Goal: Task Accomplishment & Management: Manage account settings

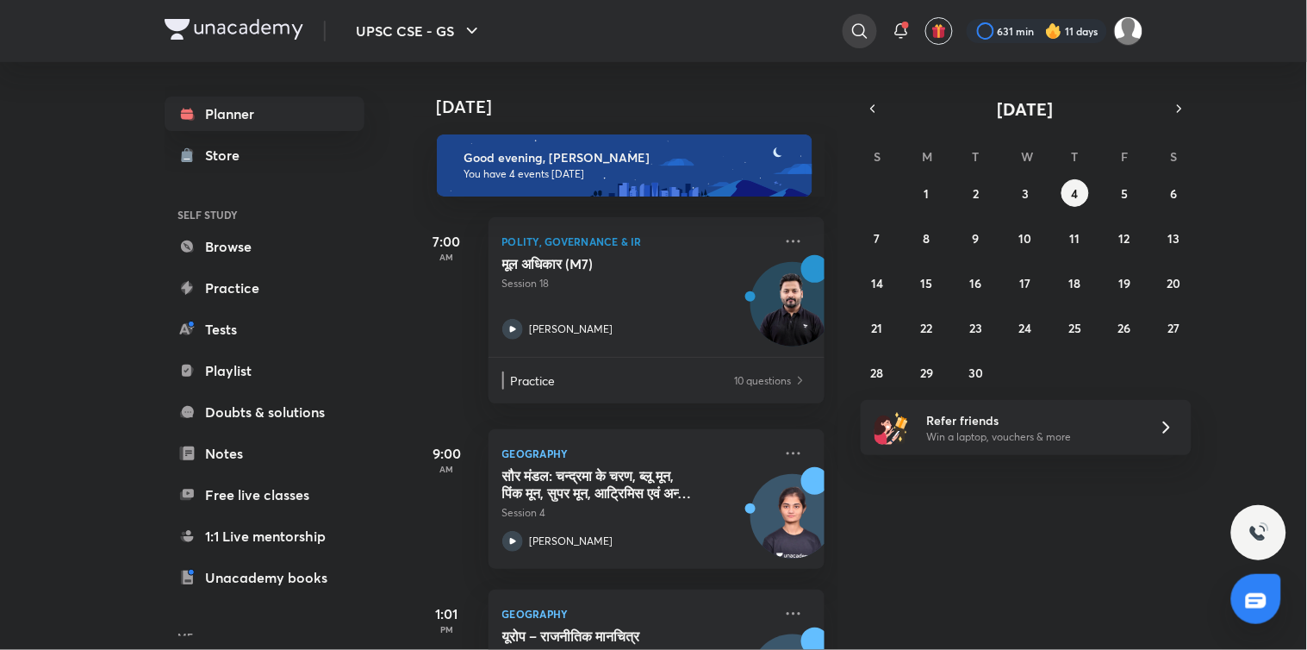
click at [861, 22] on icon at bounding box center [859, 31] width 21 height 21
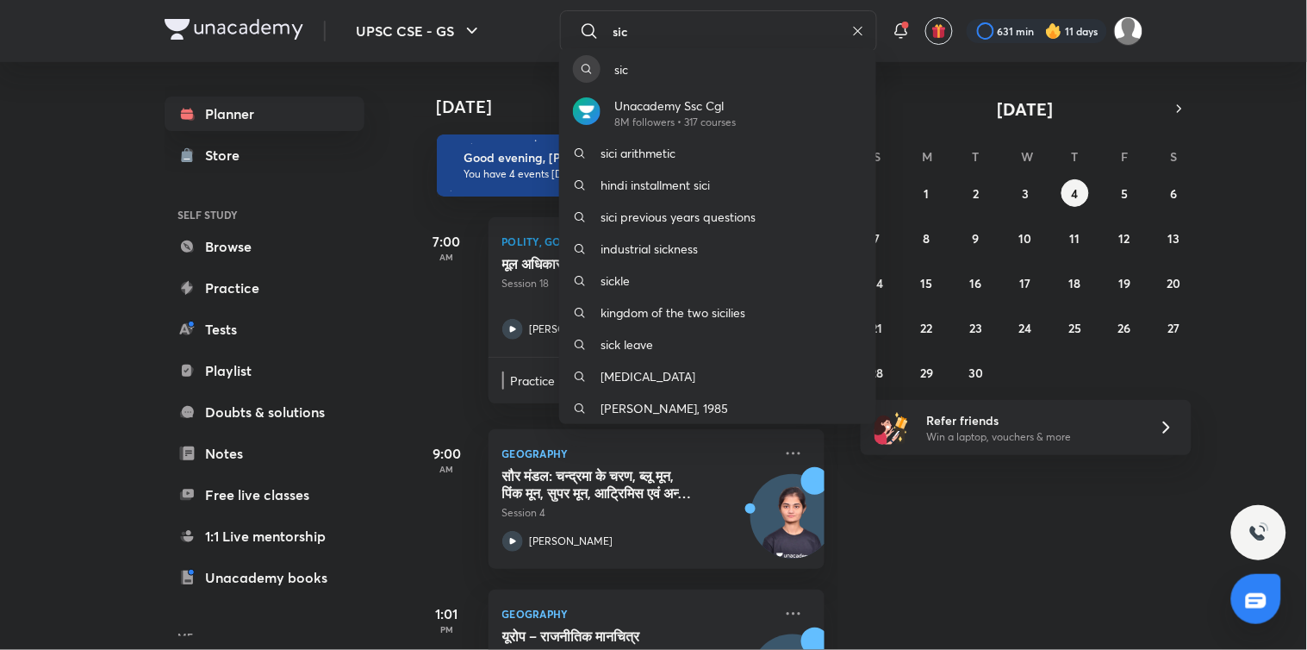
type input "sic"
click at [429, 270] on div "sic Unacademy Ssc Cgl 8M followers • 317 courses sici arithmetic hindi installm…" at bounding box center [653, 325] width 1307 height 650
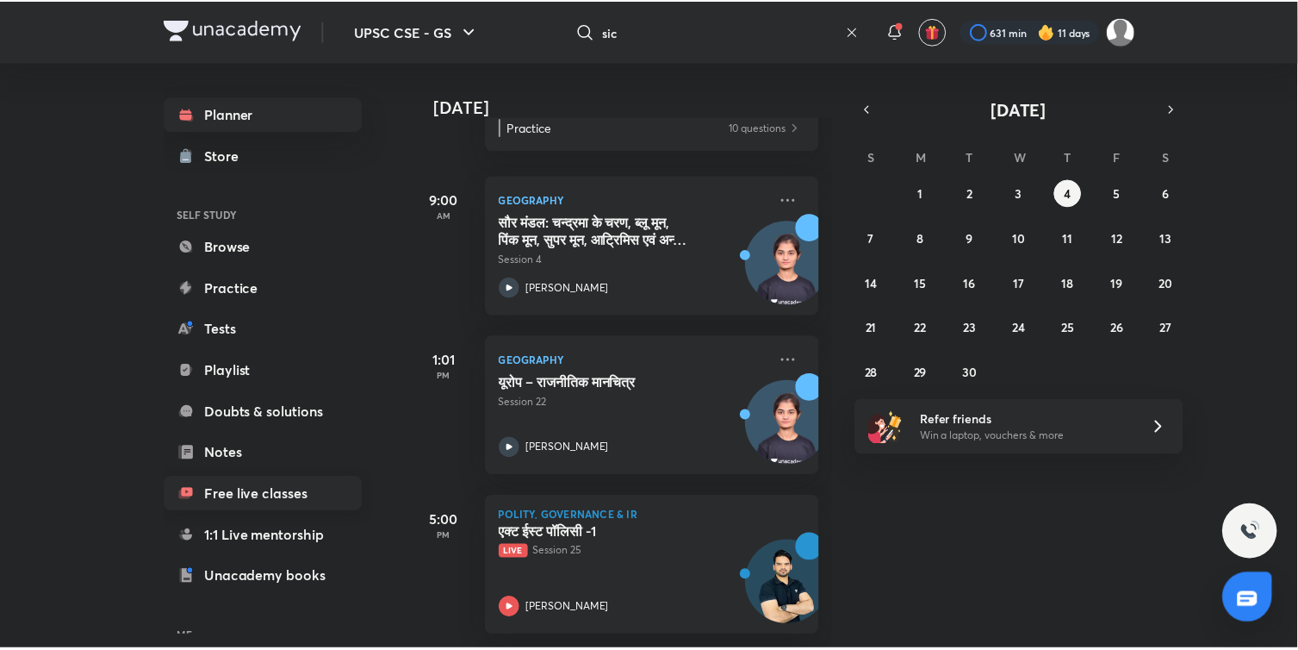
scroll to position [124, 0]
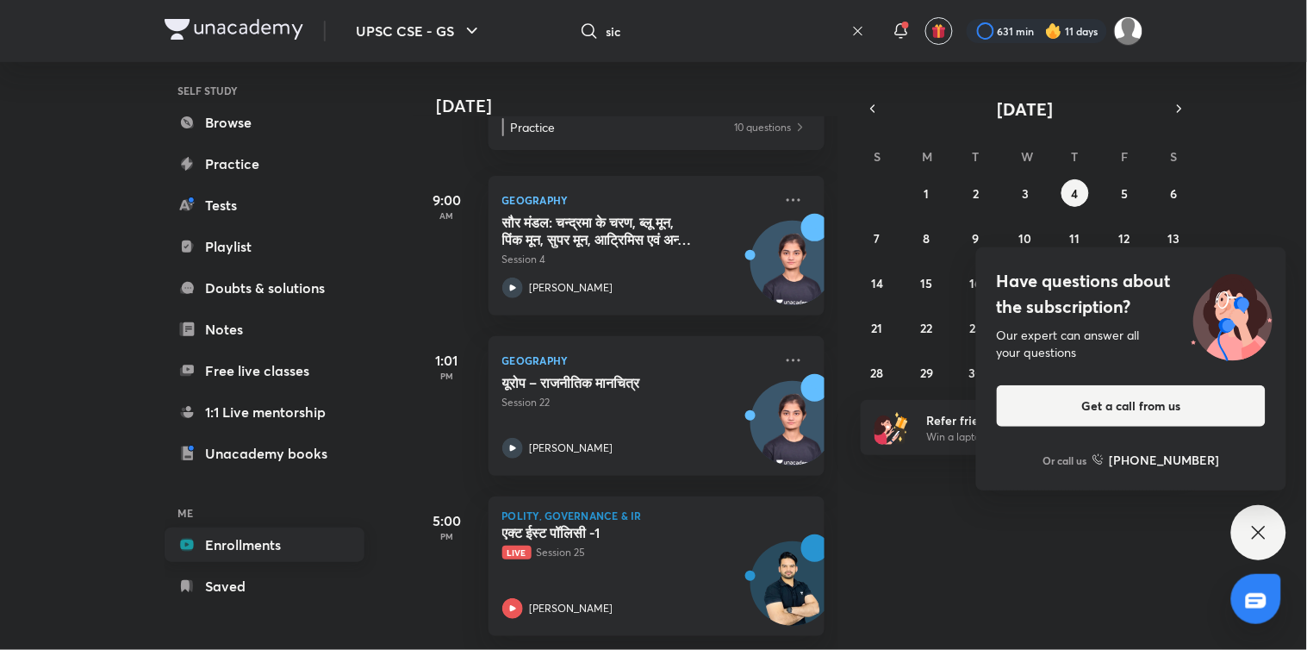
click at [279, 544] on link "Enrollments" at bounding box center [265, 544] width 200 height 34
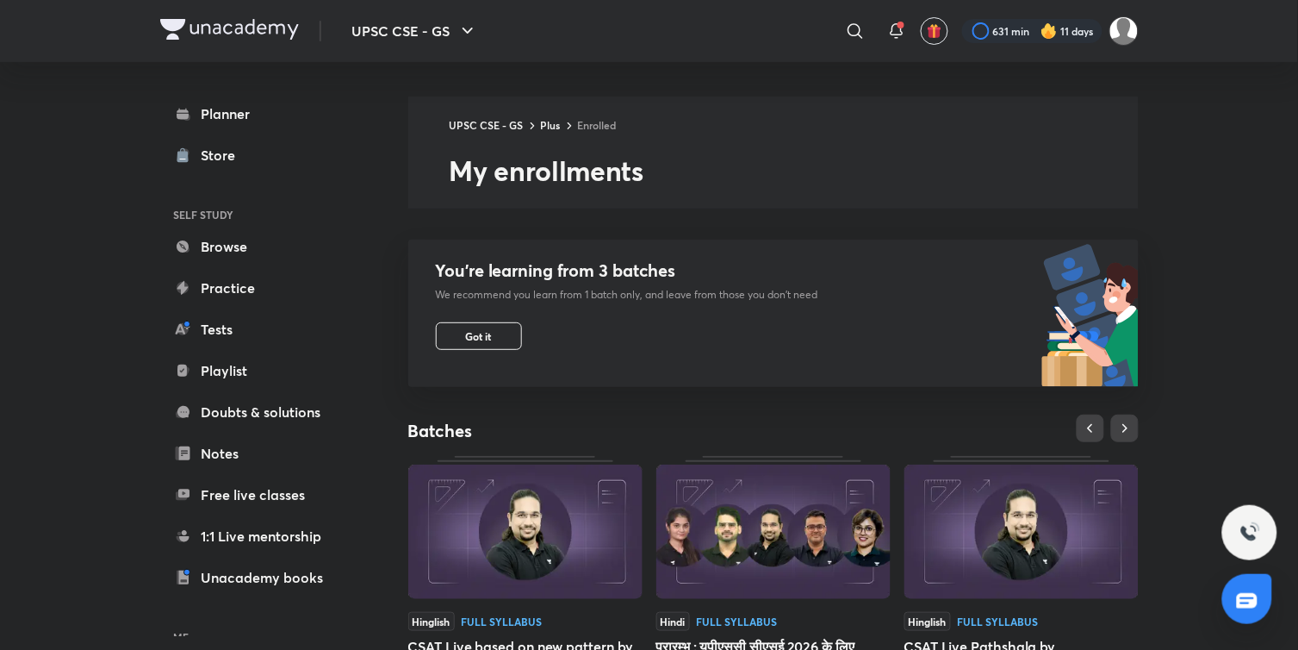
scroll to position [557, 0]
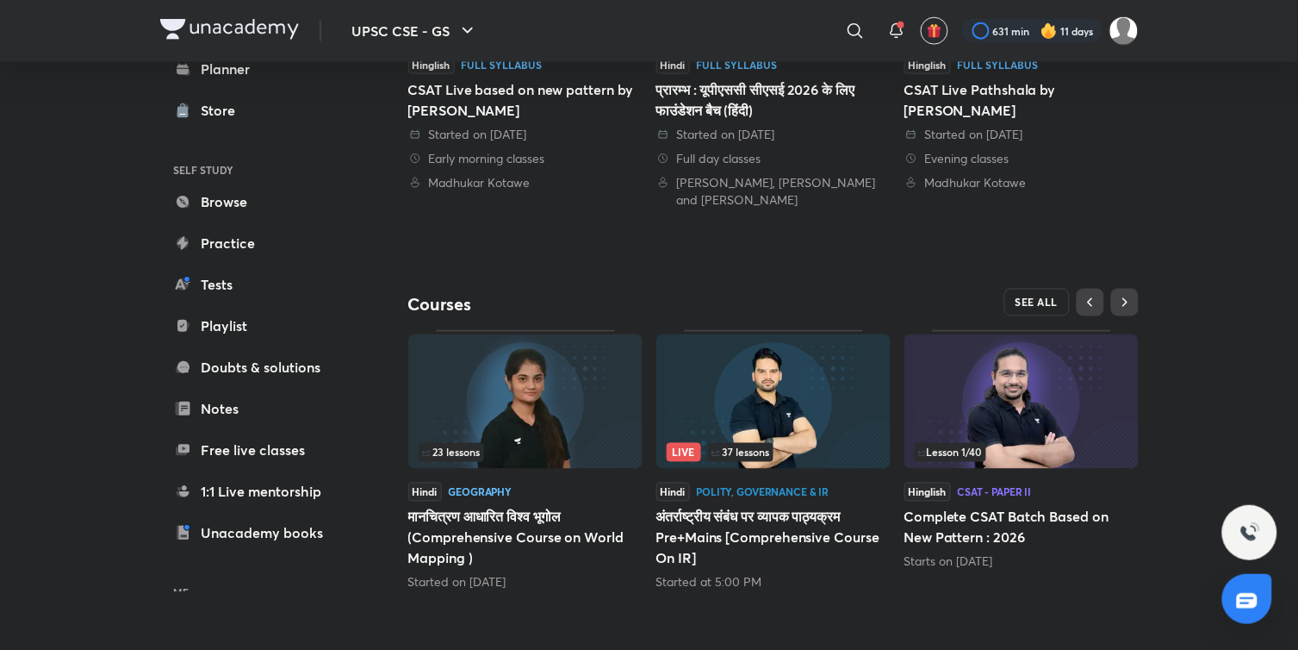
click at [1048, 297] on span "SEE ALL" at bounding box center [1037, 302] width 43 height 12
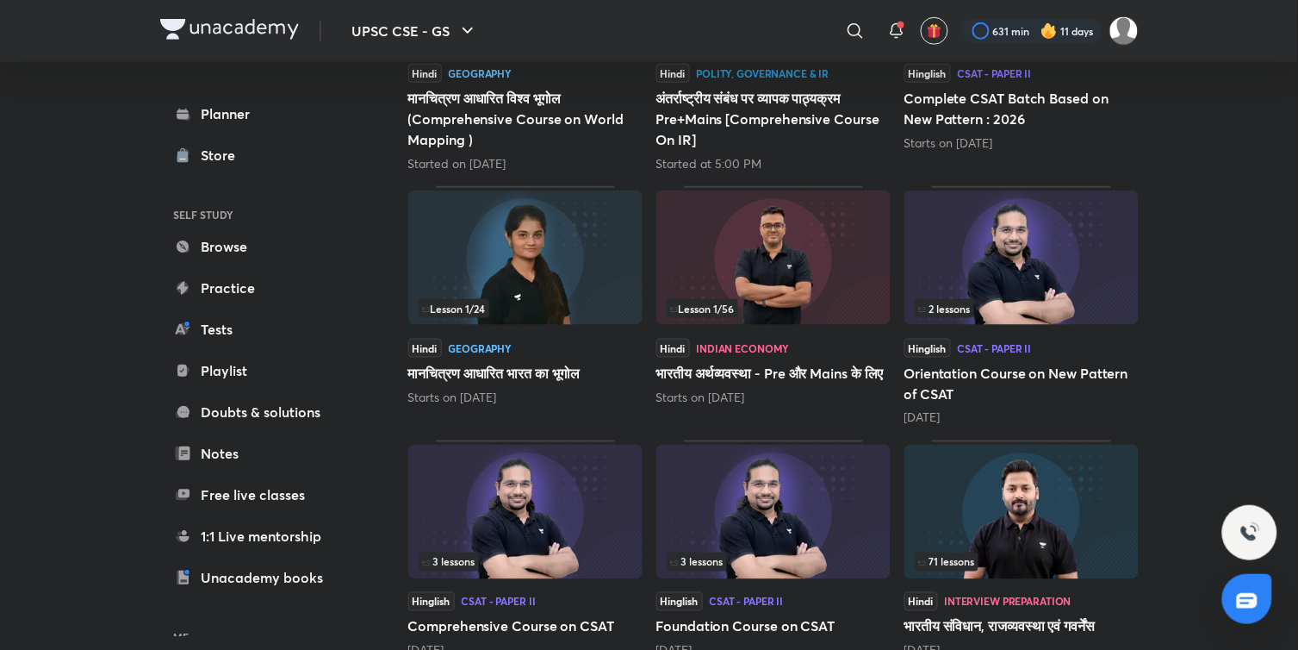
scroll to position [453, 0]
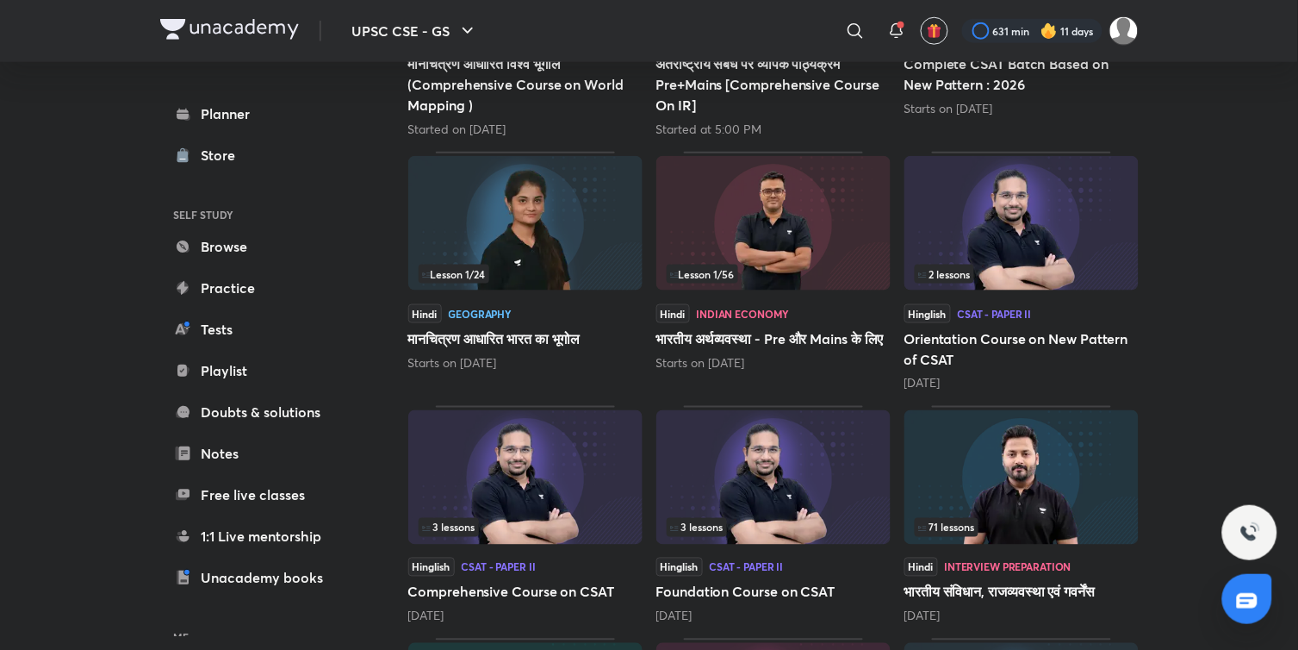
click at [1021, 501] on img at bounding box center [1022, 477] width 234 height 134
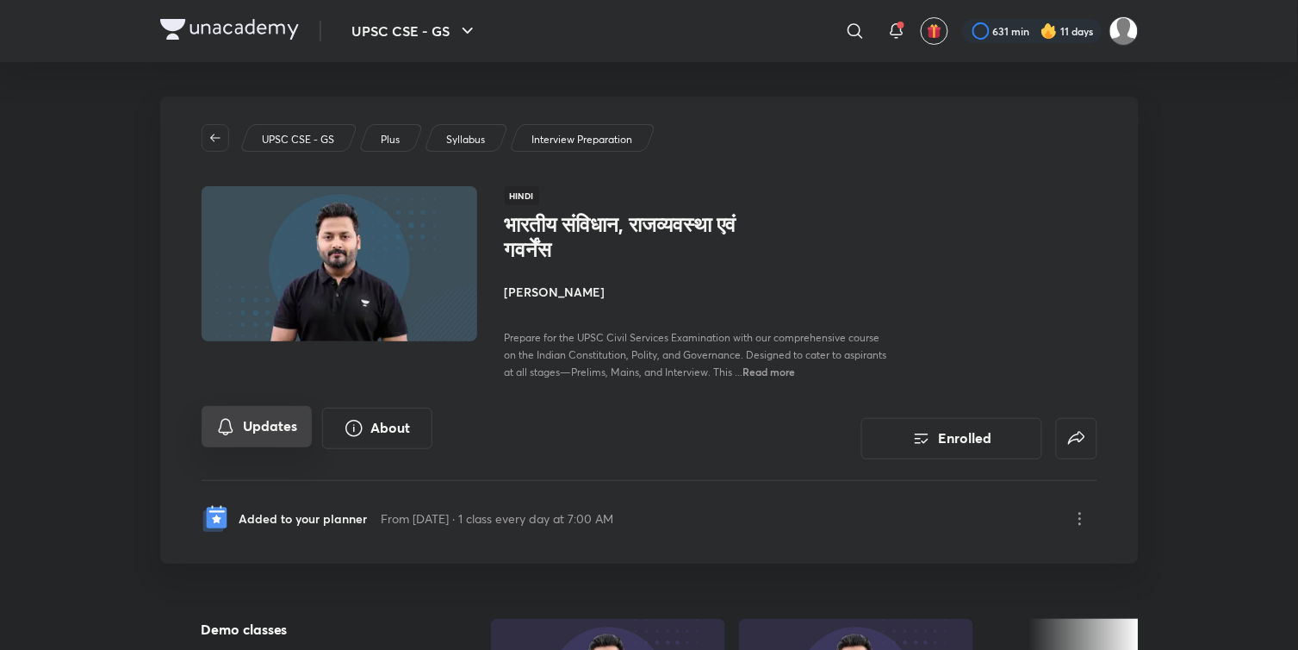
click at [297, 425] on button "Updates" at bounding box center [257, 426] width 110 height 41
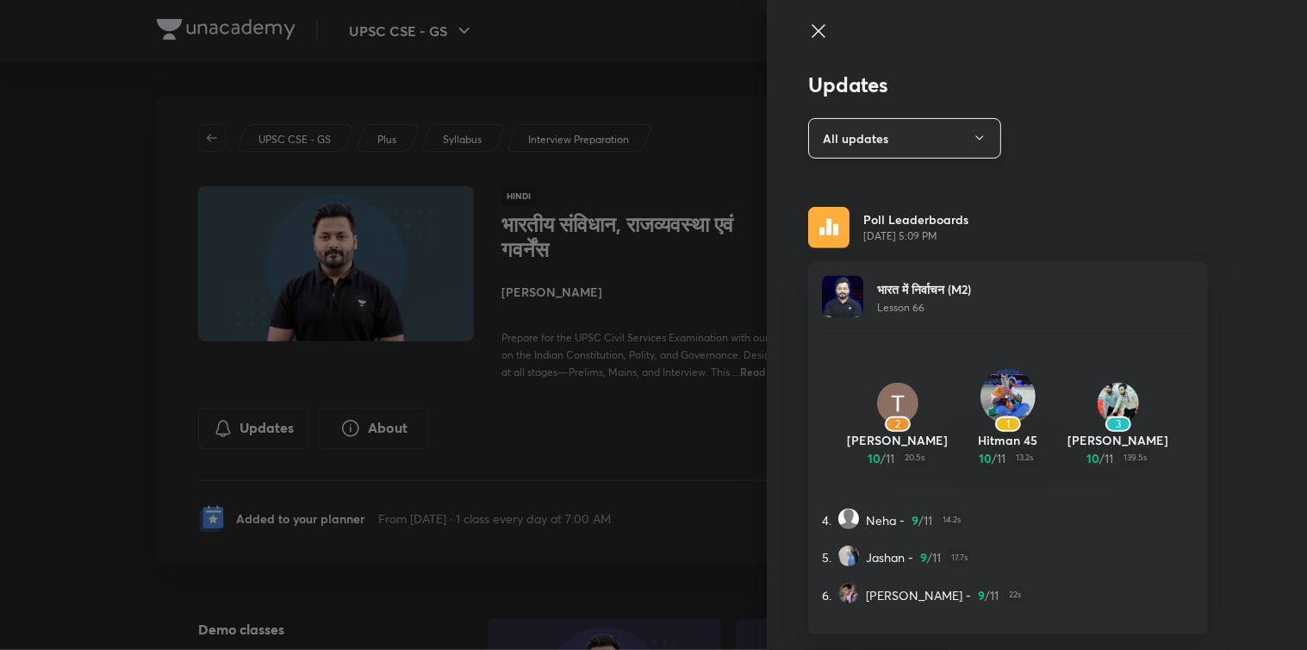
click at [925, 135] on button "All updates" at bounding box center [904, 138] width 193 height 40
click at [905, 216] on span "Poll leaderboards" at bounding box center [894, 223] width 178 height 18
click at [808, 28] on icon at bounding box center [818, 31] width 21 height 21
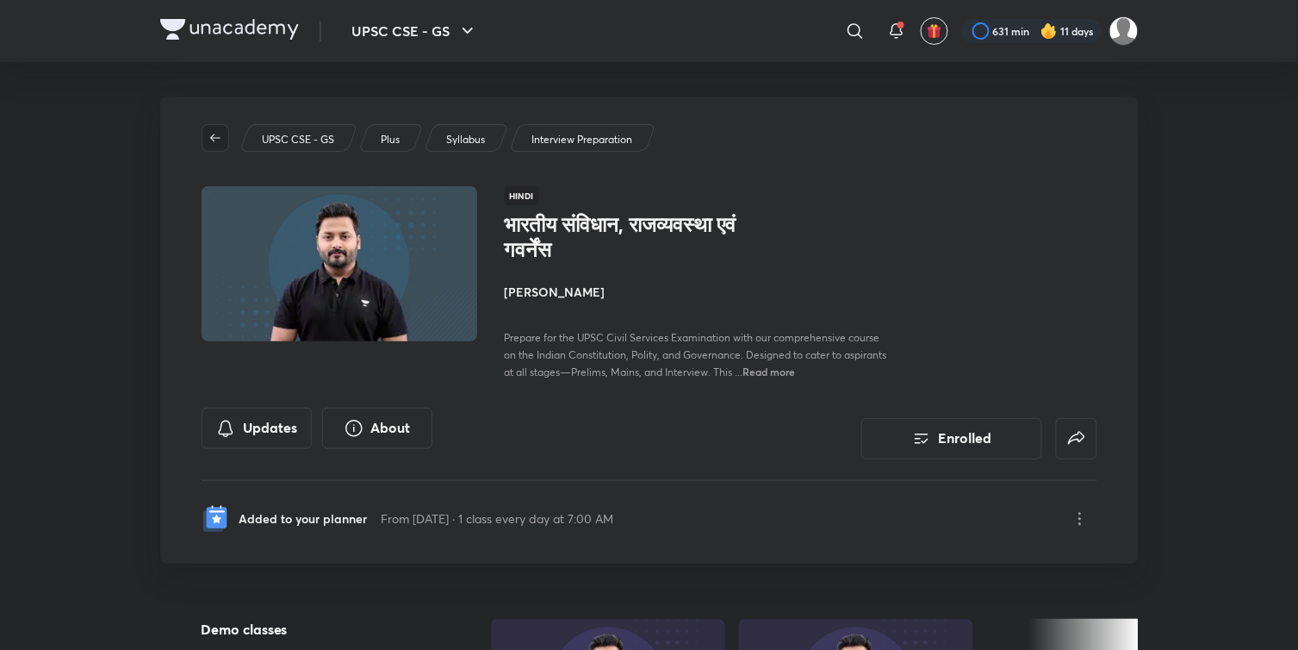
click at [224, 134] on span "button" at bounding box center [215, 138] width 26 height 14
click at [1088, 520] on icon at bounding box center [1080, 518] width 21 height 21
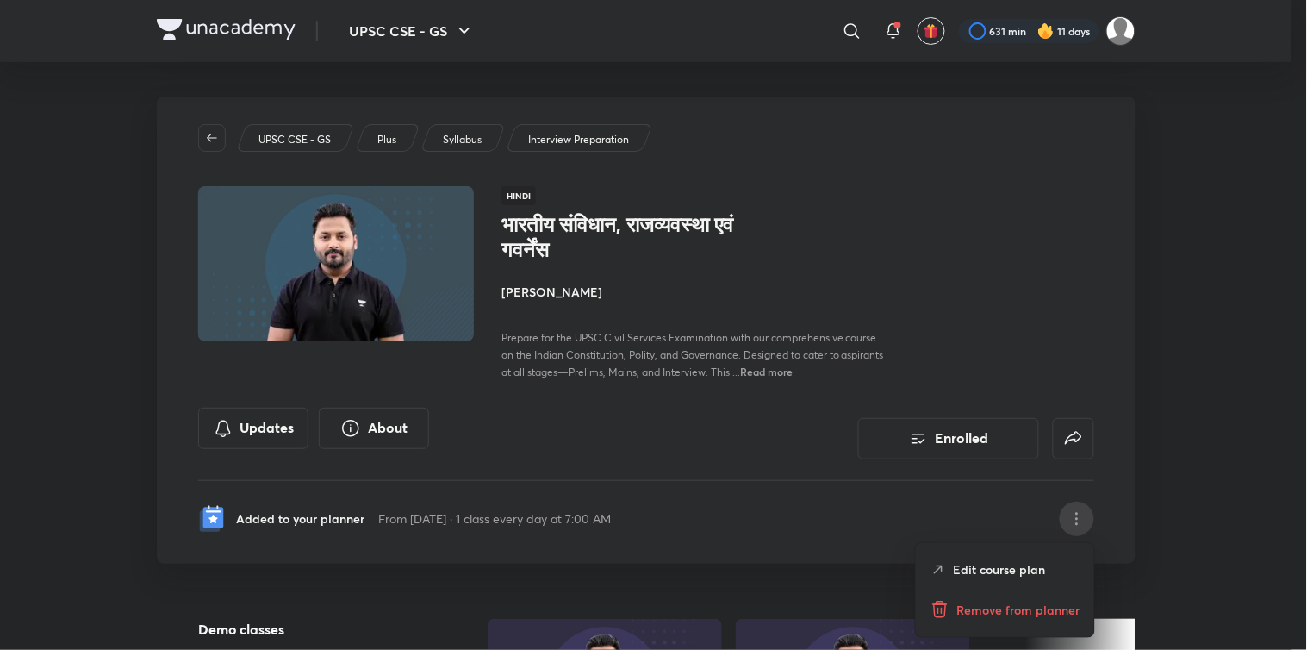
click at [1032, 558] on div "Edit course plan" at bounding box center [1005, 569] width 178 height 39
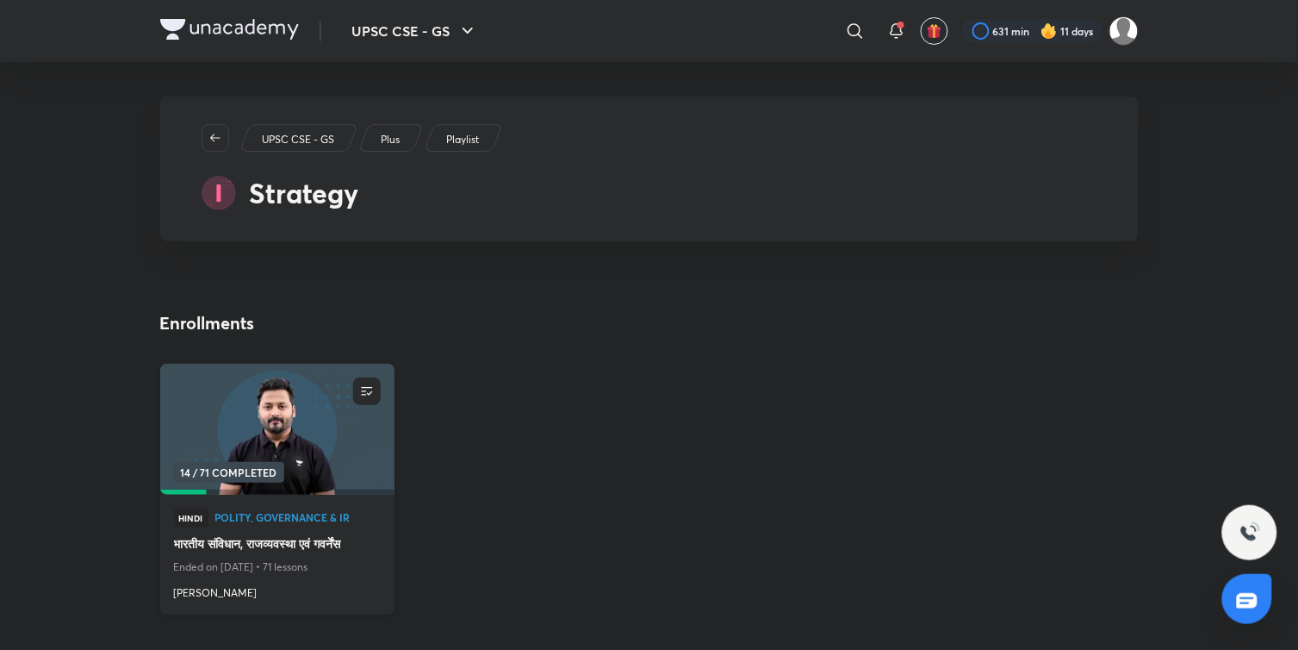
click at [315, 463] on img at bounding box center [277, 429] width 239 height 134
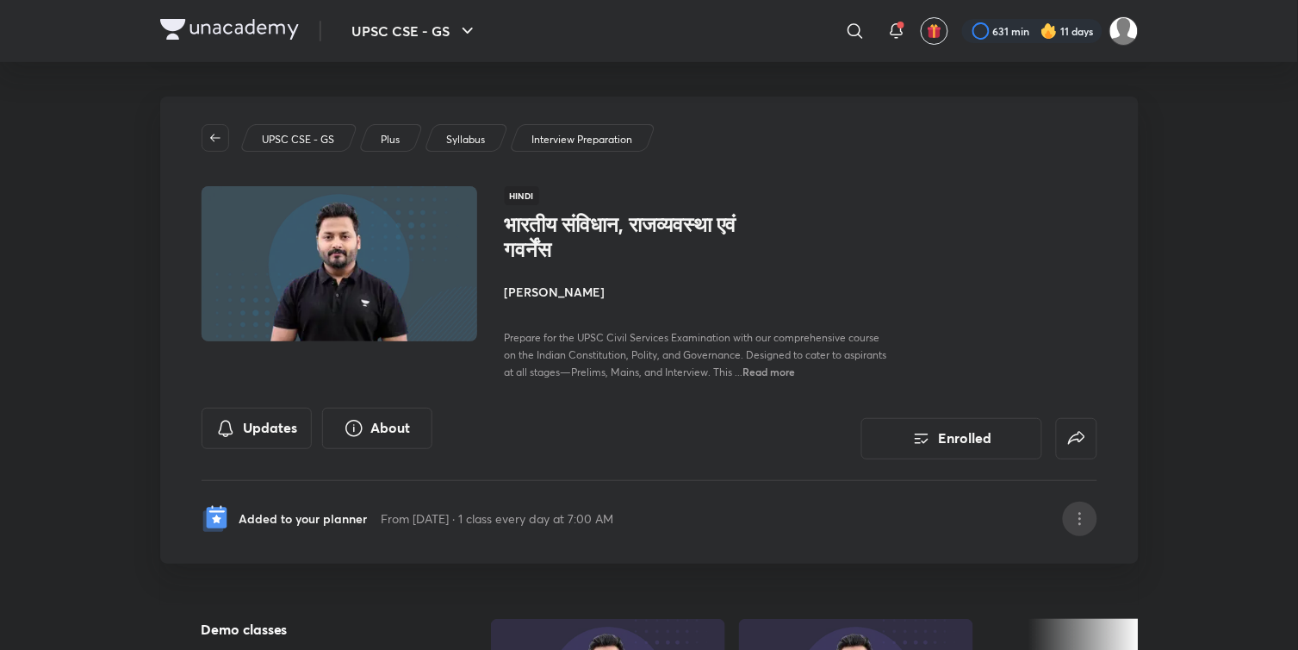
click at [1081, 504] on div at bounding box center [1080, 518] width 34 height 34
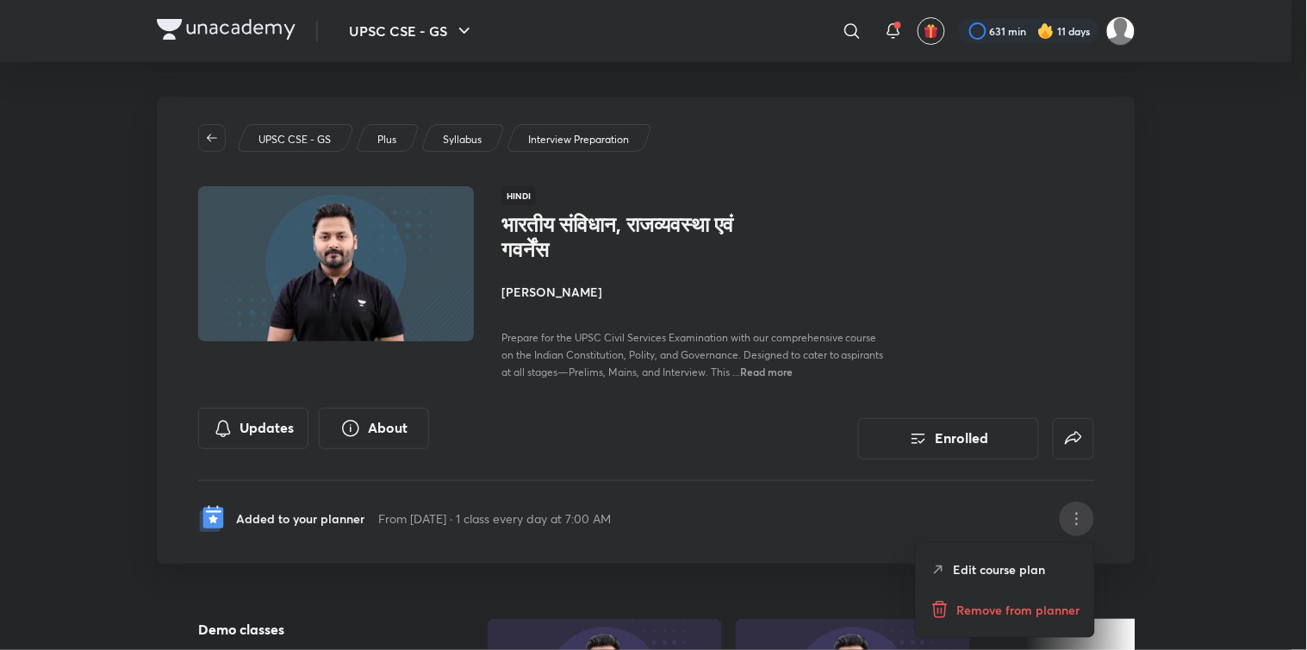
click at [1011, 561] on p "Edit course plan" at bounding box center [1000, 569] width 92 height 18
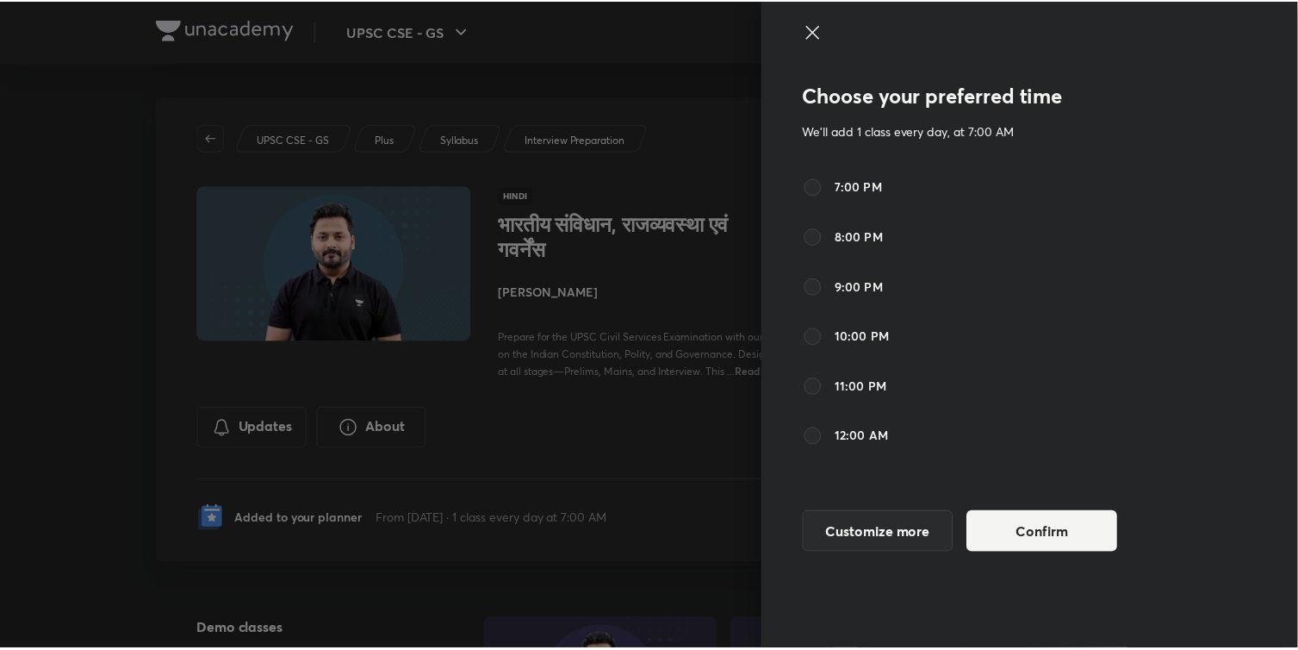
scroll to position [648, 0]
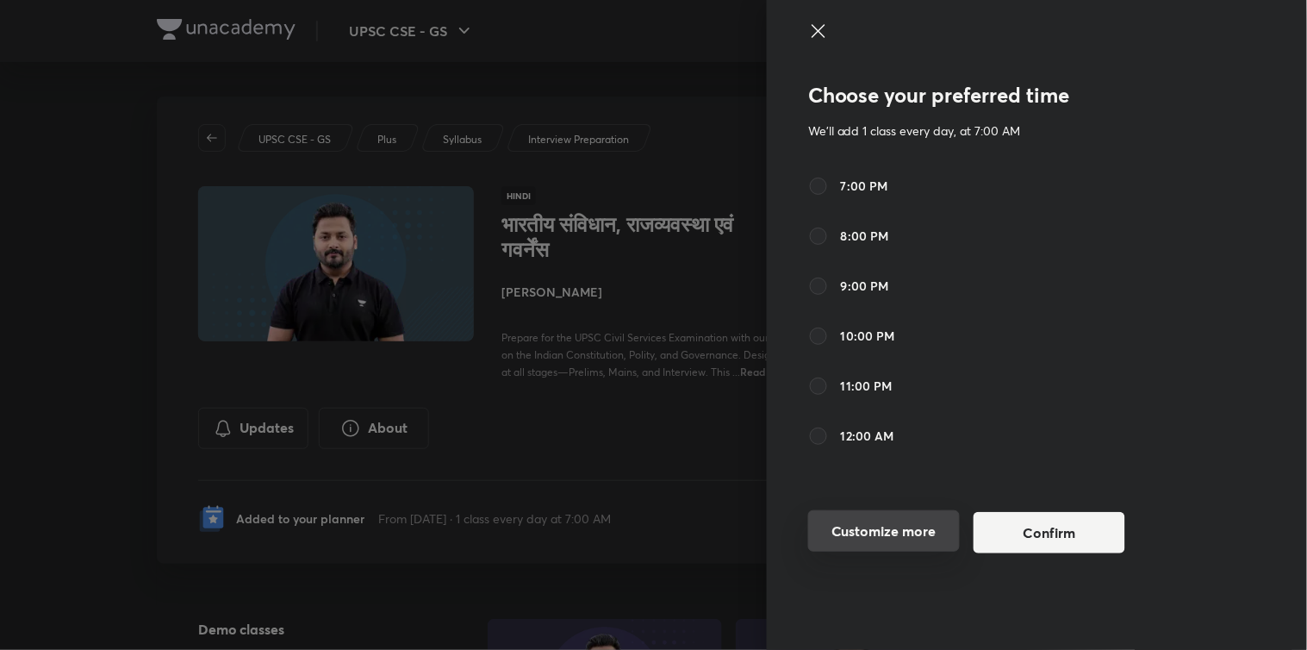
click at [880, 540] on button "Customize more" at bounding box center [884, 530] width 152 height 41
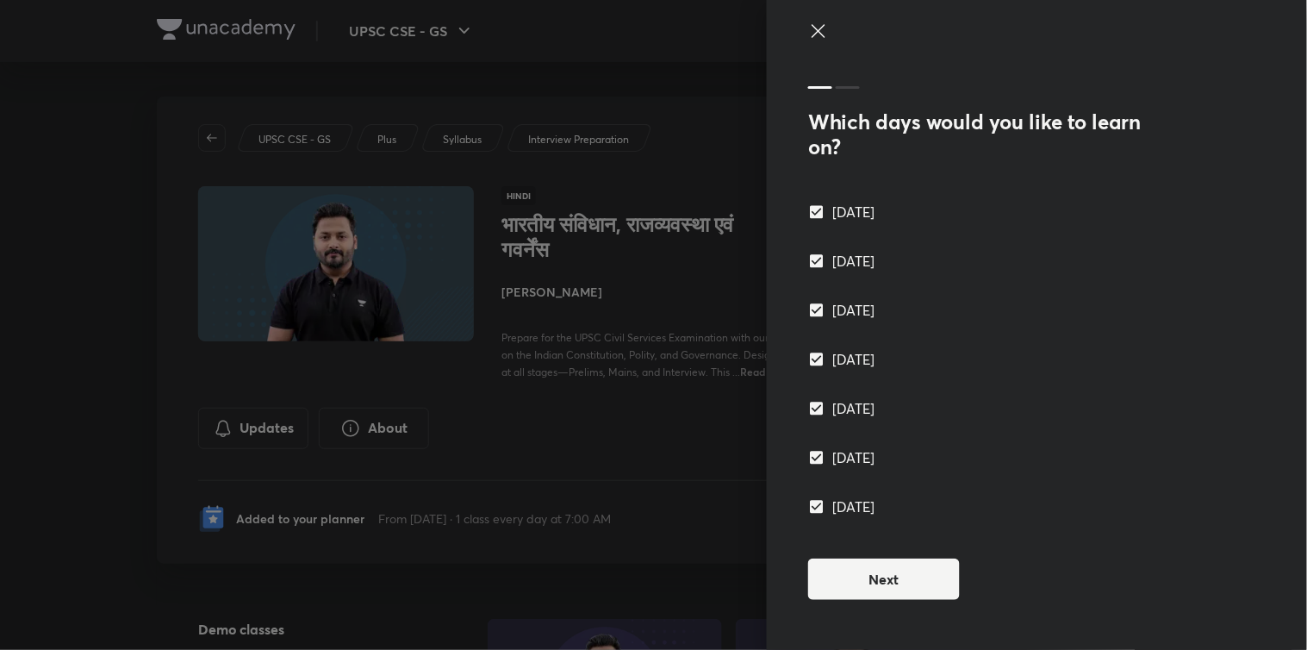
click at [818, 508] on input "Sunday" at bounding box center [820, 506] width 24 height 17
checkbox input "false"
click at [858, 577] on button "Next" at bounding box center [884, 577] width 152 height 41
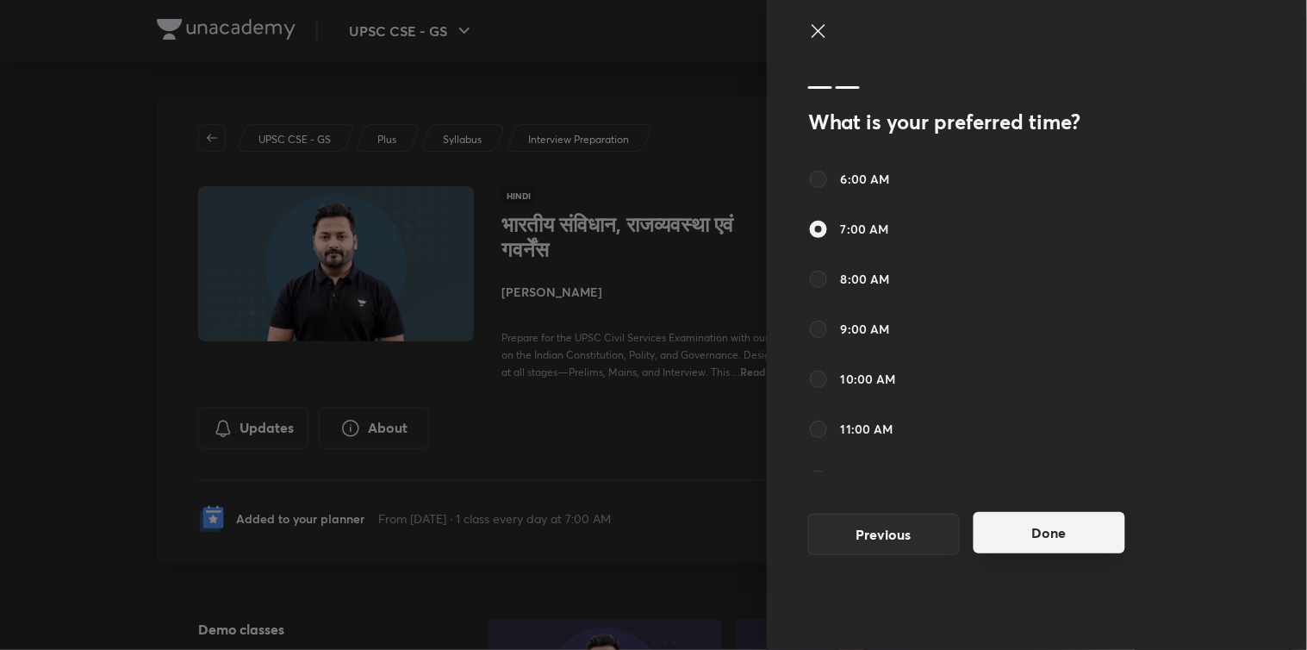
click at [1030, 539] on button "Done" at bounding box center [1049, 532] width 152 height 41
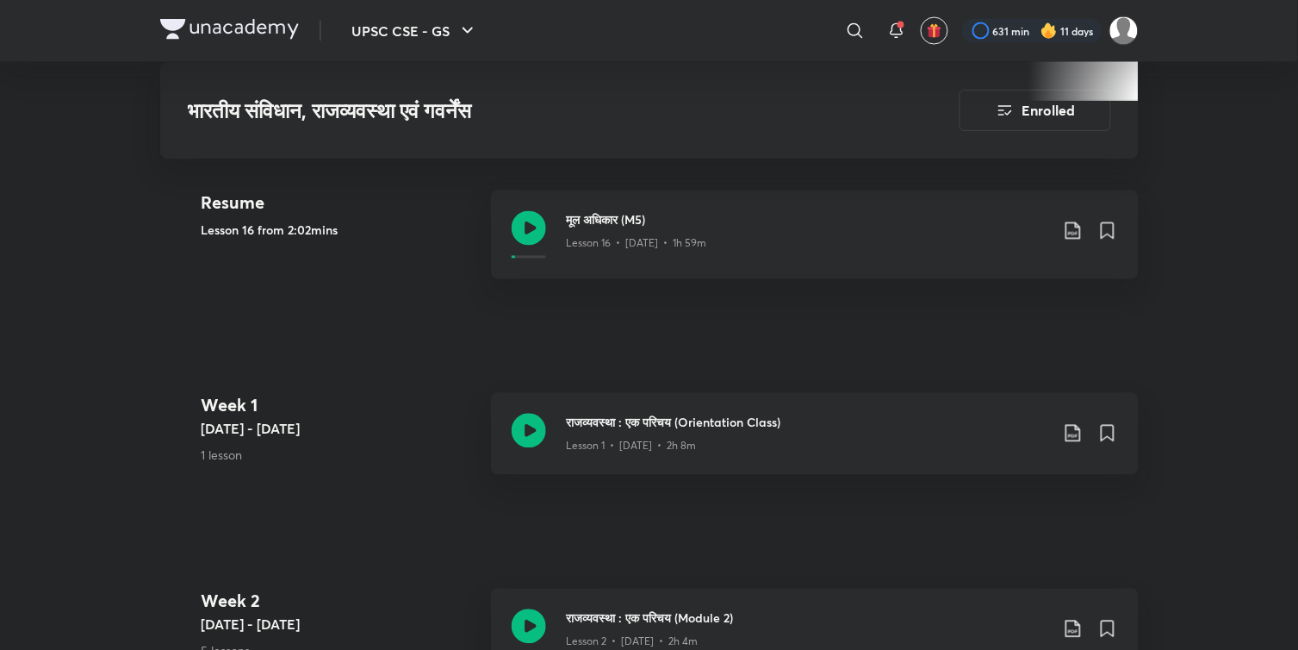
scroll to position [772, 0]
click at [252, 24] on img at bounding box center [229, 29] width 139 height 21
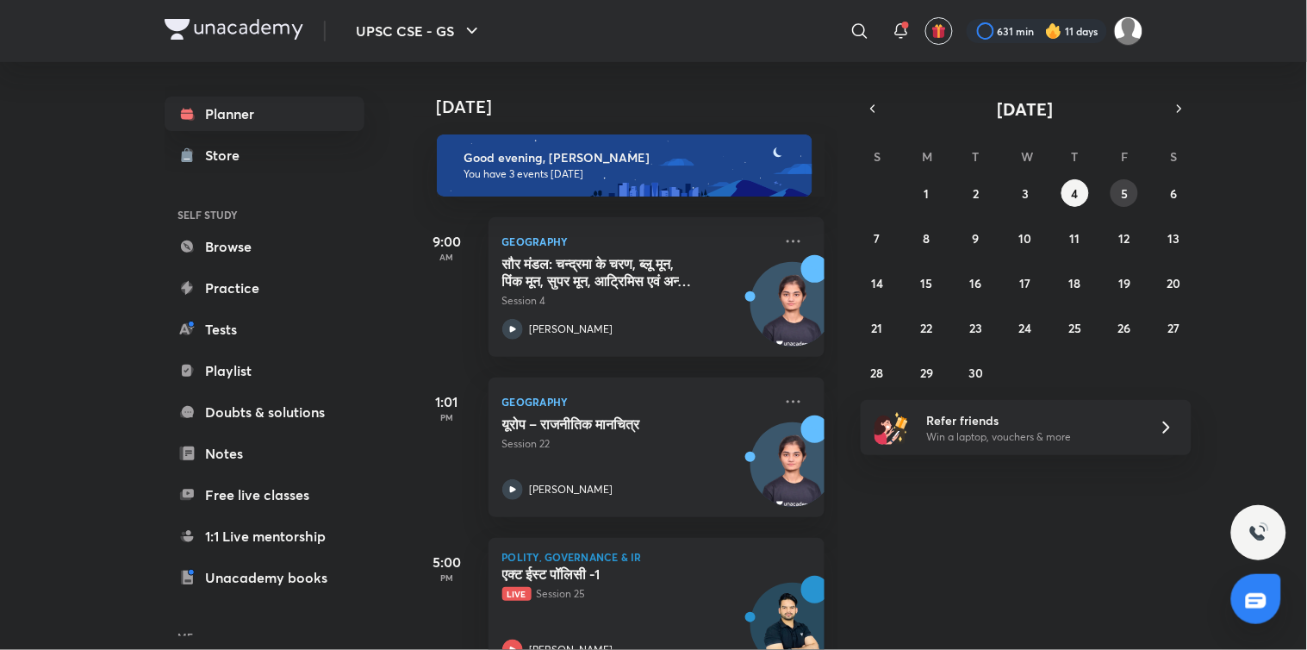
click at [1123, 188] on abbr "5" at bounding box center [1124, 193] width 7 height 16
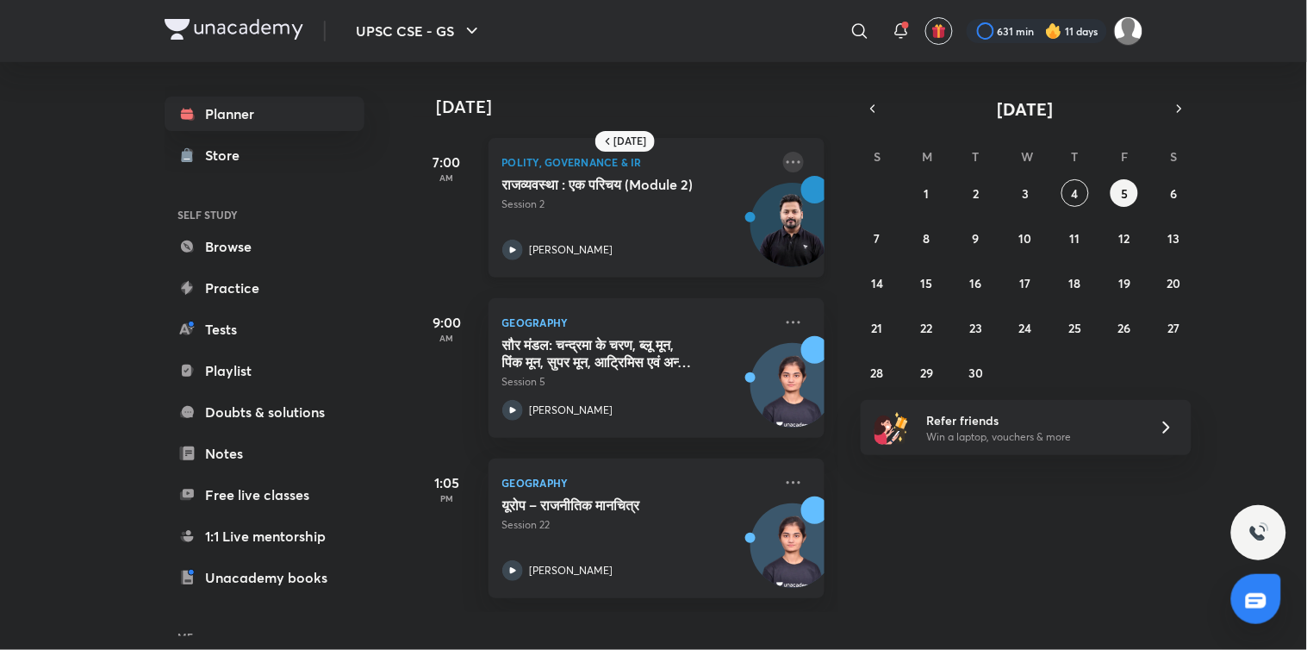
click at [785, 152] on icon at bounding box center [793, 162] width 21 height 21
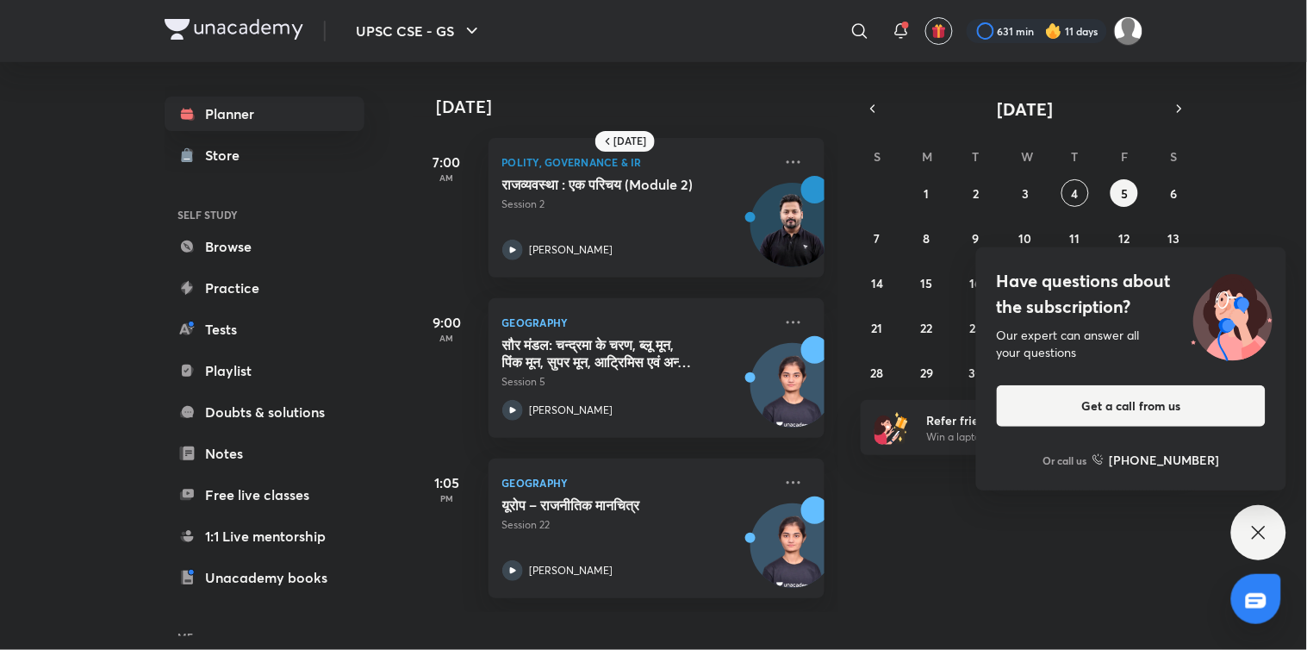
click at [730, 129] on div "7:00 AM Polity, Governance & IR राजव्यवस्था : एक परिचय (Module 2) Session 2 Him…" at bounding box center [619, 197] width 412 height 160
click at [1260, 530] on icon at bounding box center [1258, 532] width 21 height 21
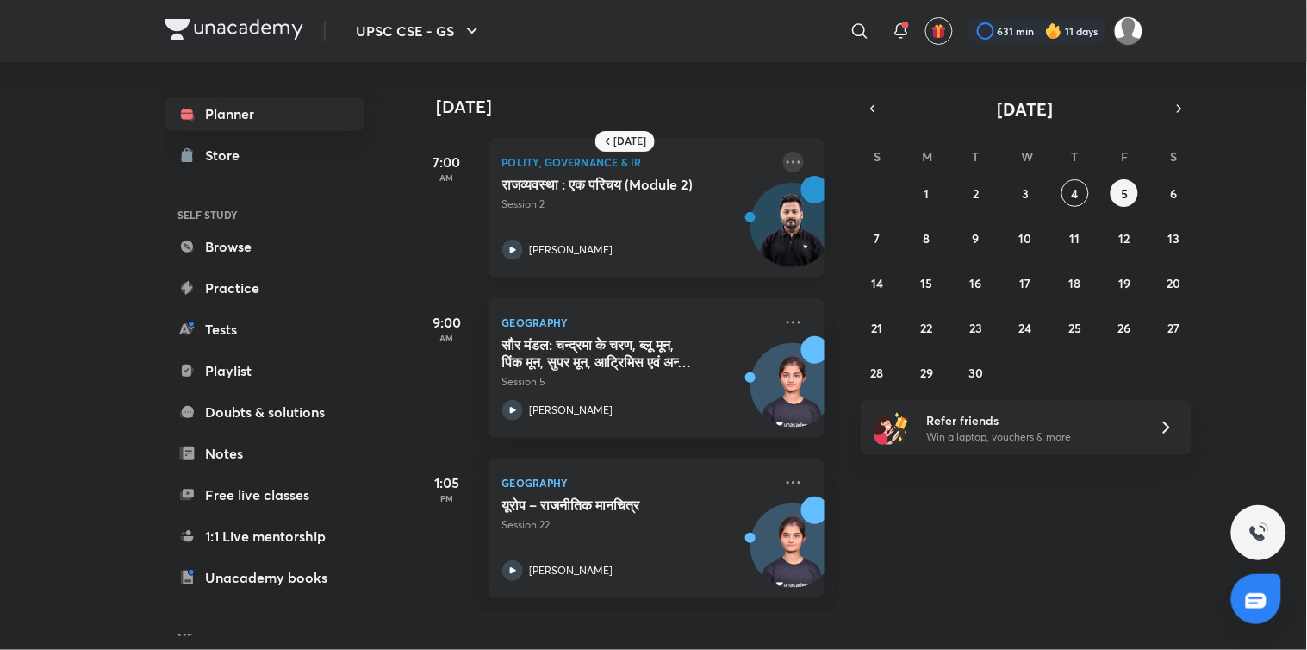
click at [783, 162] on icon at bounding box center [793, 162] width 21 height 21
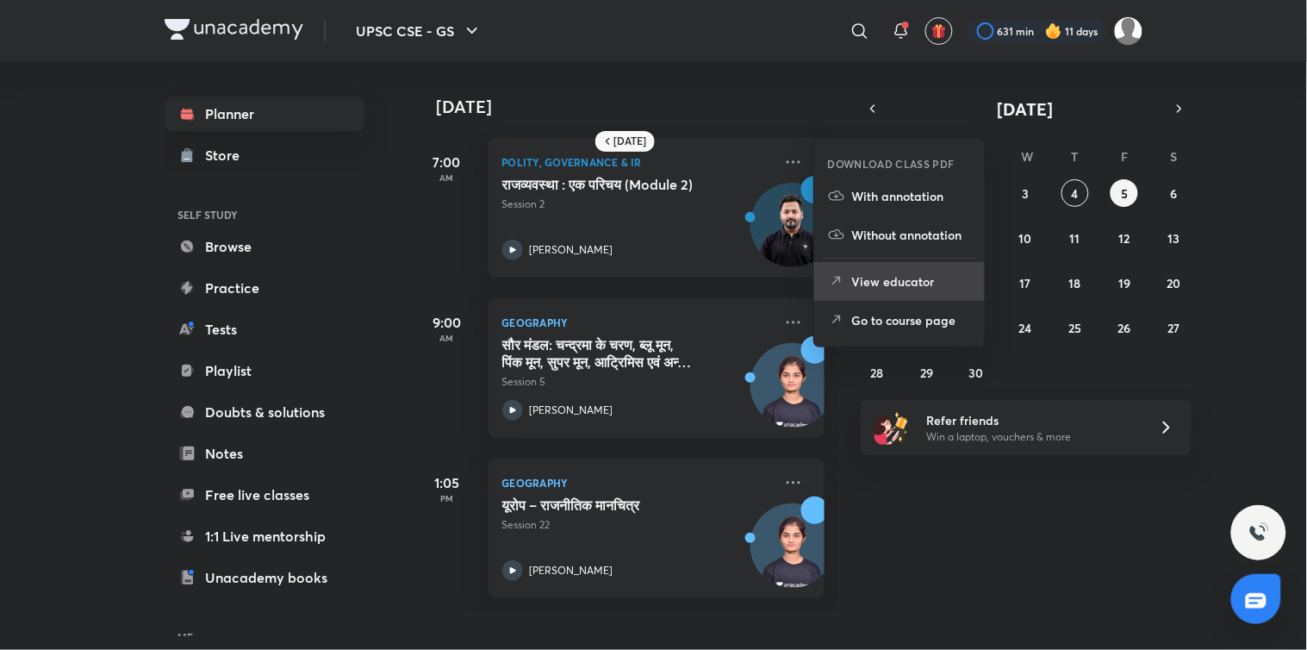
click at [923, 295] on li "View educator" at bounding box center [899, 281] width 171 height 39
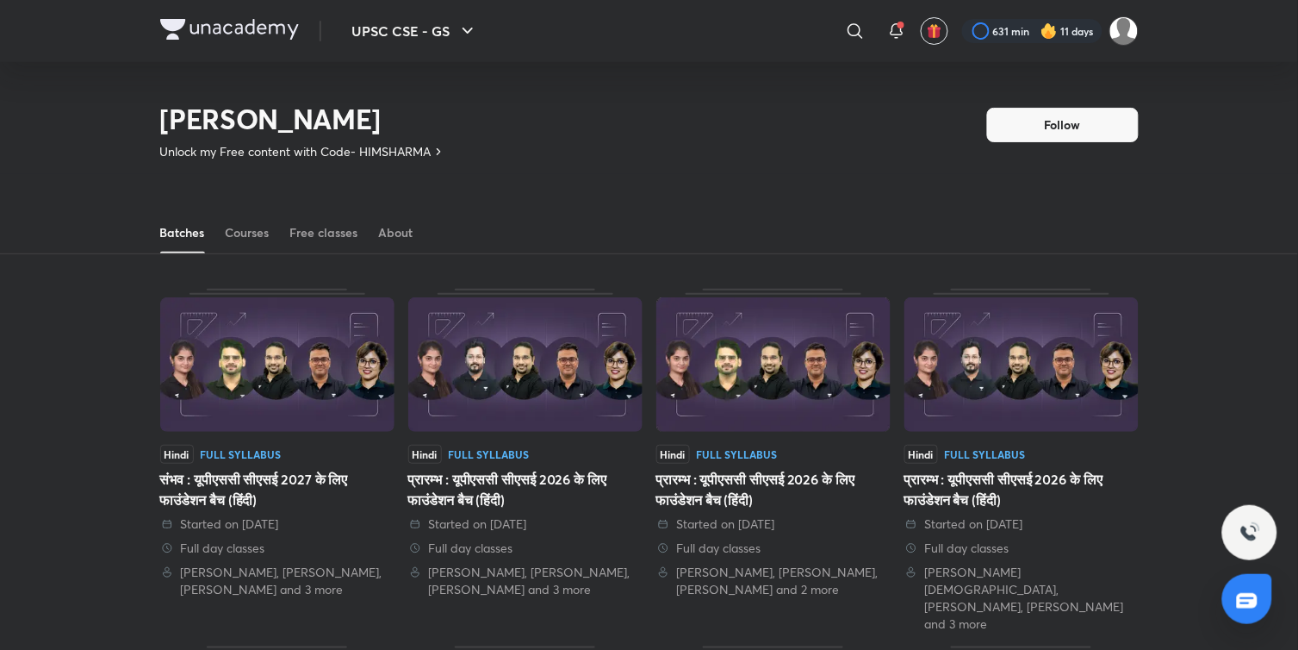
scroll to position [76, 0]
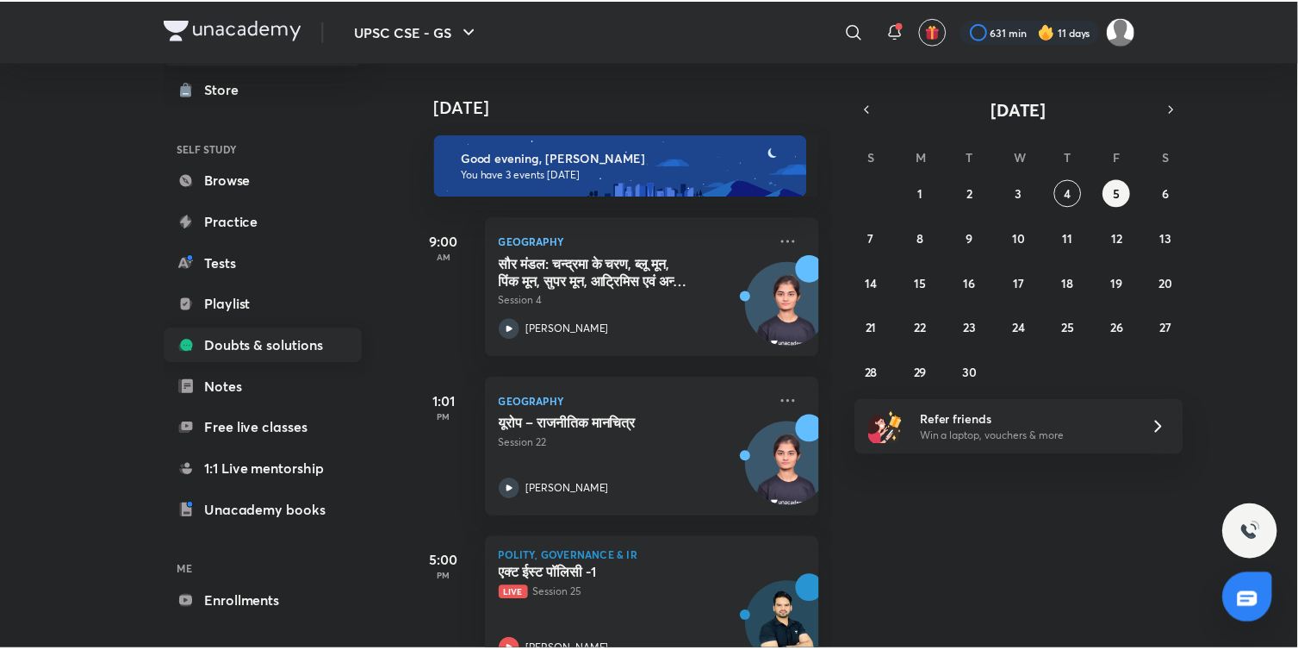
scroll to position [124, 0]
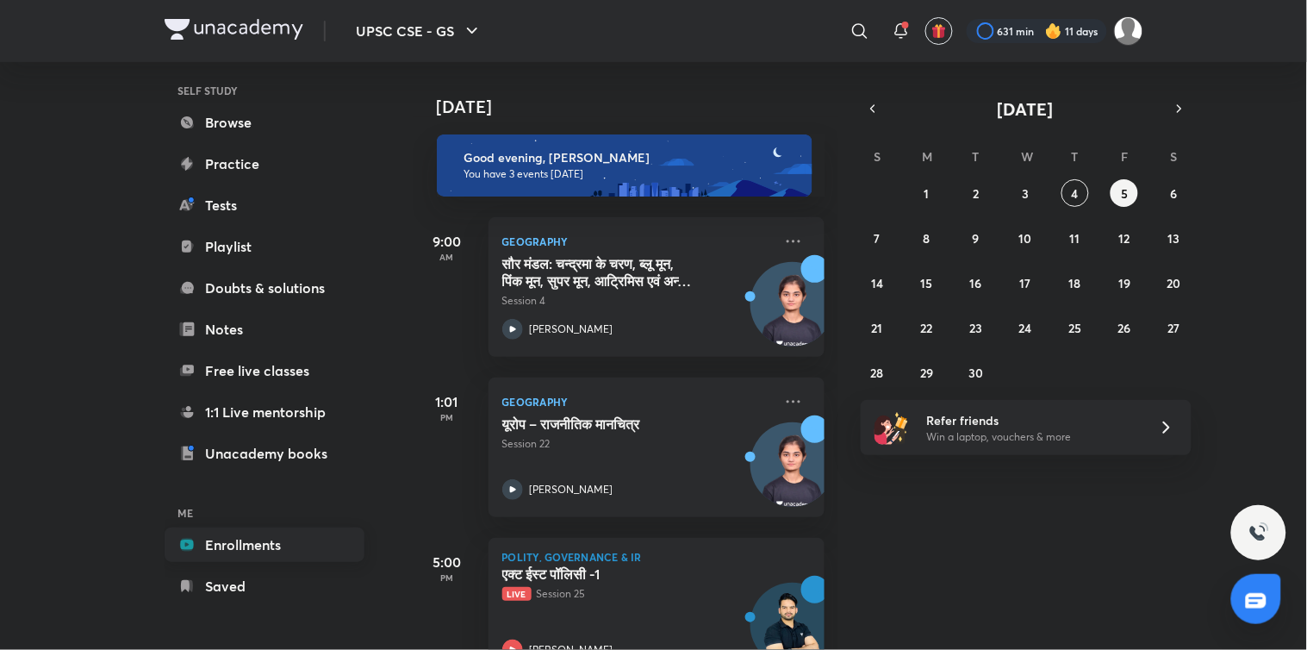
click at [284, 555] on link "Enrollments" at bounding box center [265, 544] width 200 height 34
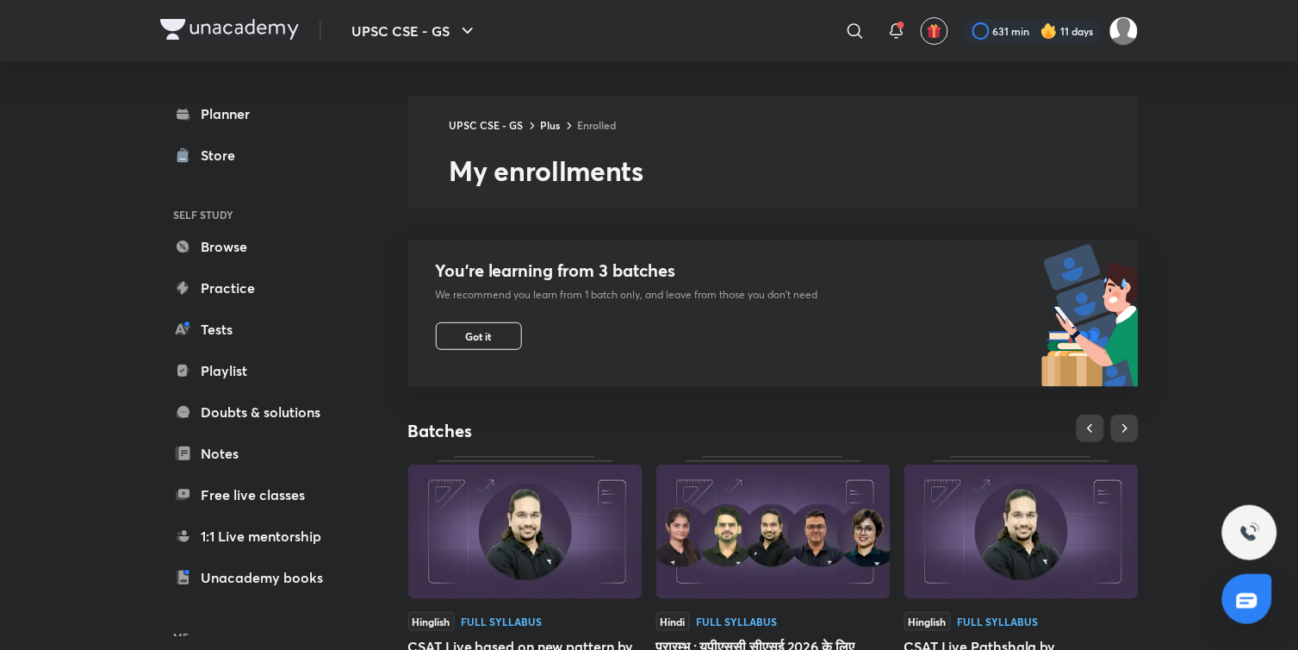
scroll to position [557, 0]
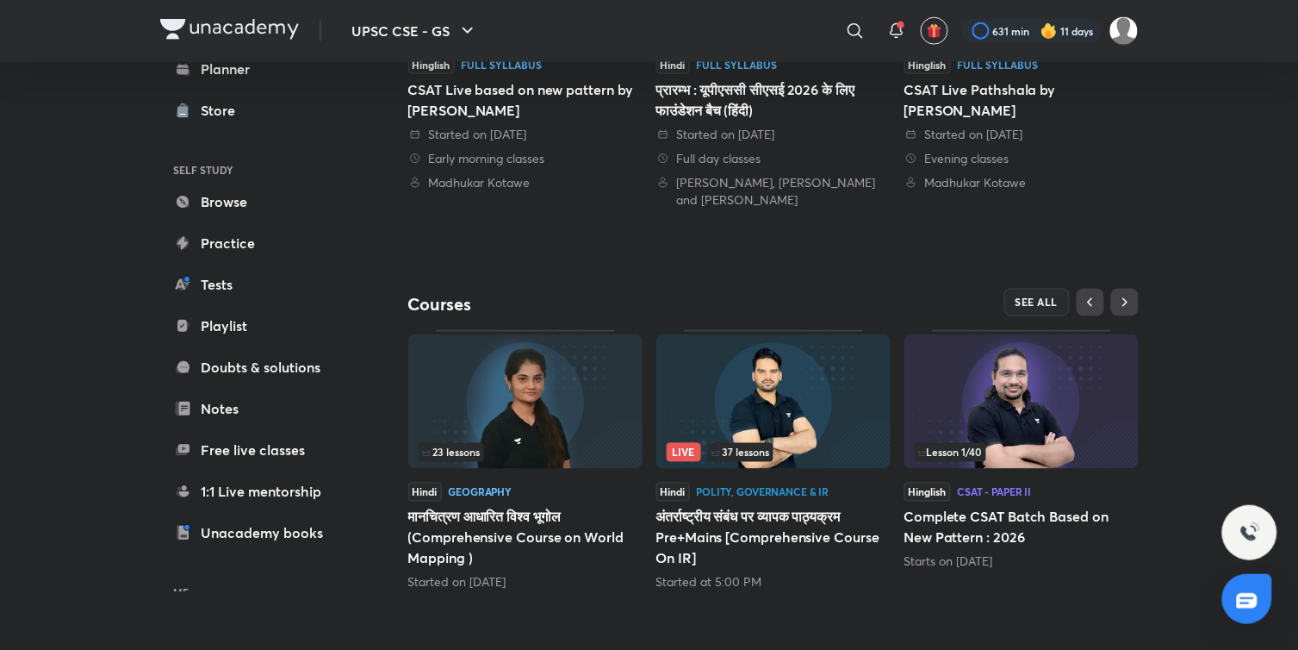
click at [786, 409] on img at bounding box center [773, 401] width 234 height 134
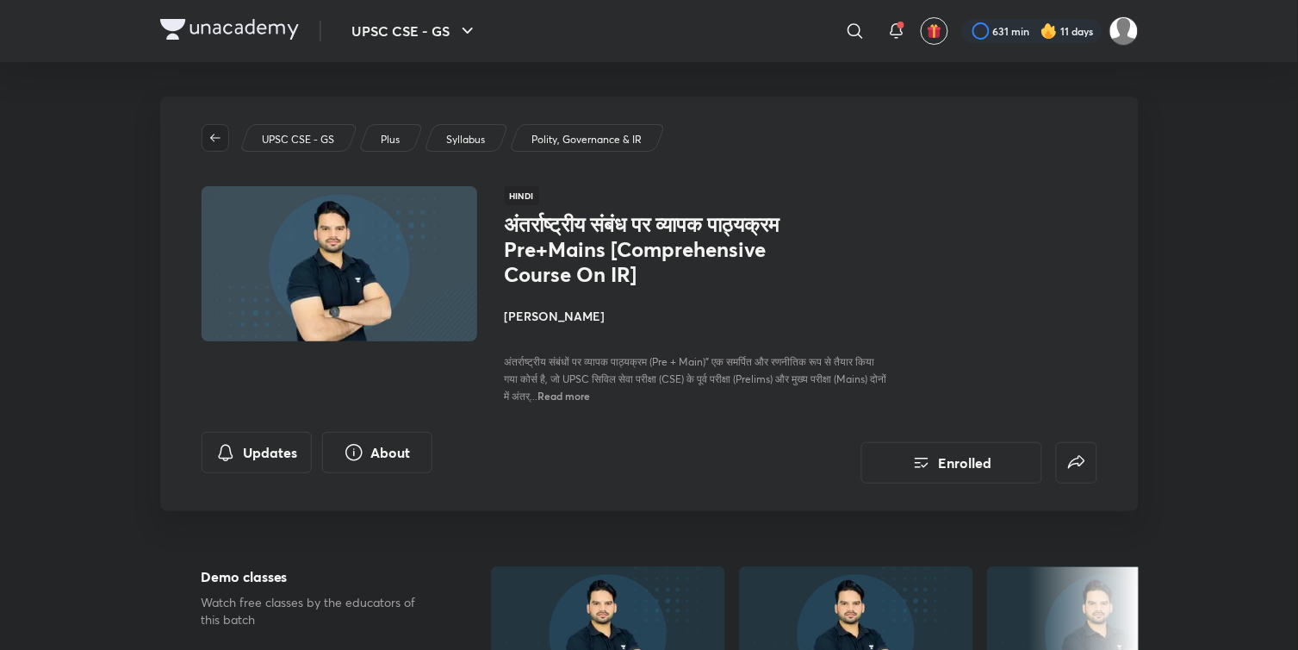
click at [221, 127] on button "button" at bounding box center [216, 138] width 28 height 28
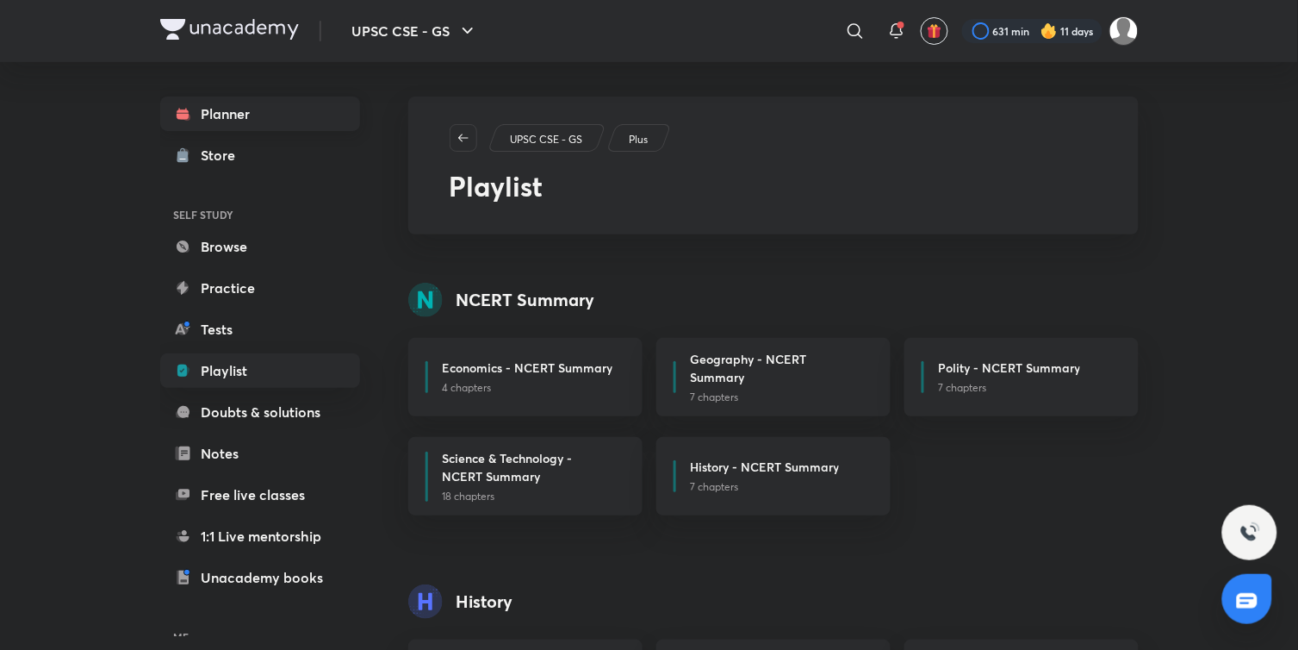
click at [248, 124] on link "Planner" at bounding box center [260, 113] width 200 height 34
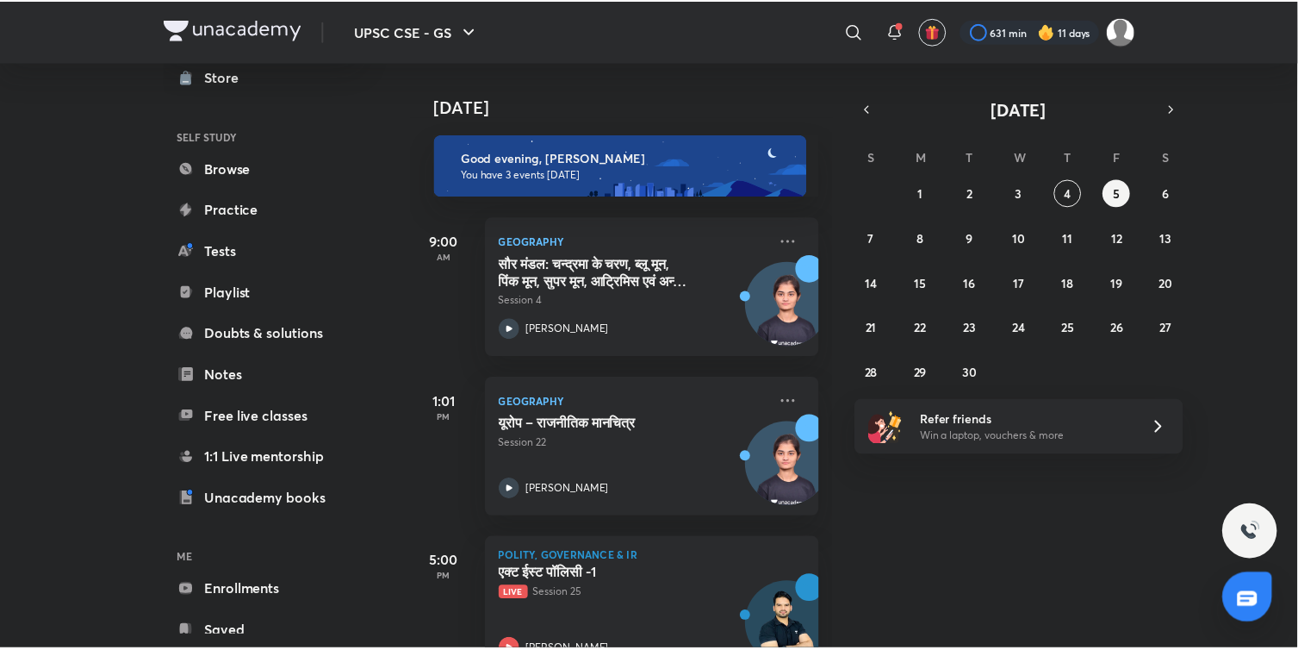
scroll to position [124, 0]
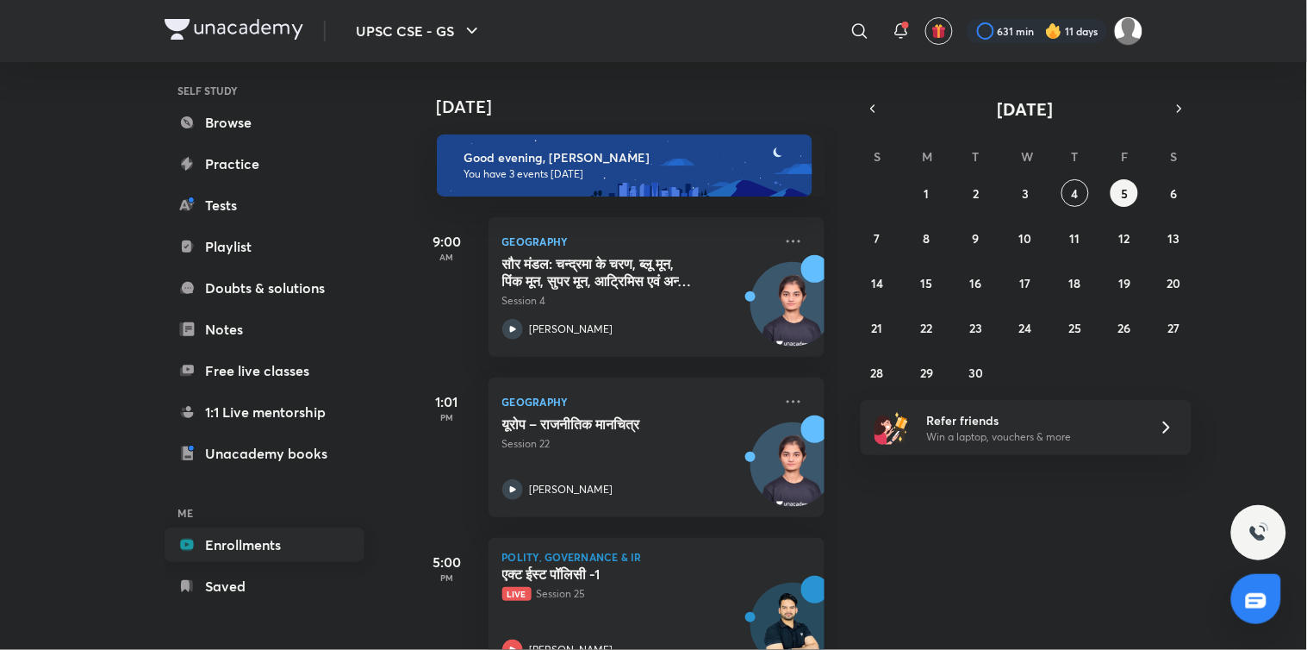
click at [262, 527] on link "Enrollments" at bounding box center [265, 544] width 200 height 34
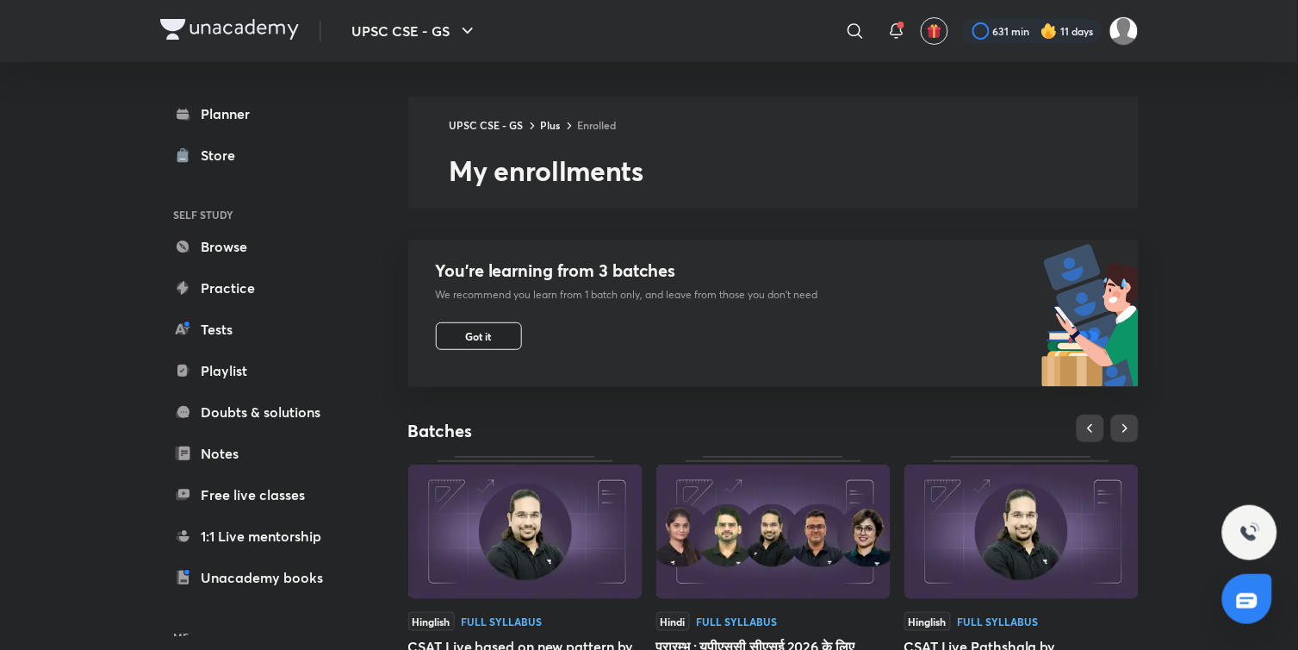
click at [480, 339] on span "Got it" at bounding box center [479, 336] width 26 height 14
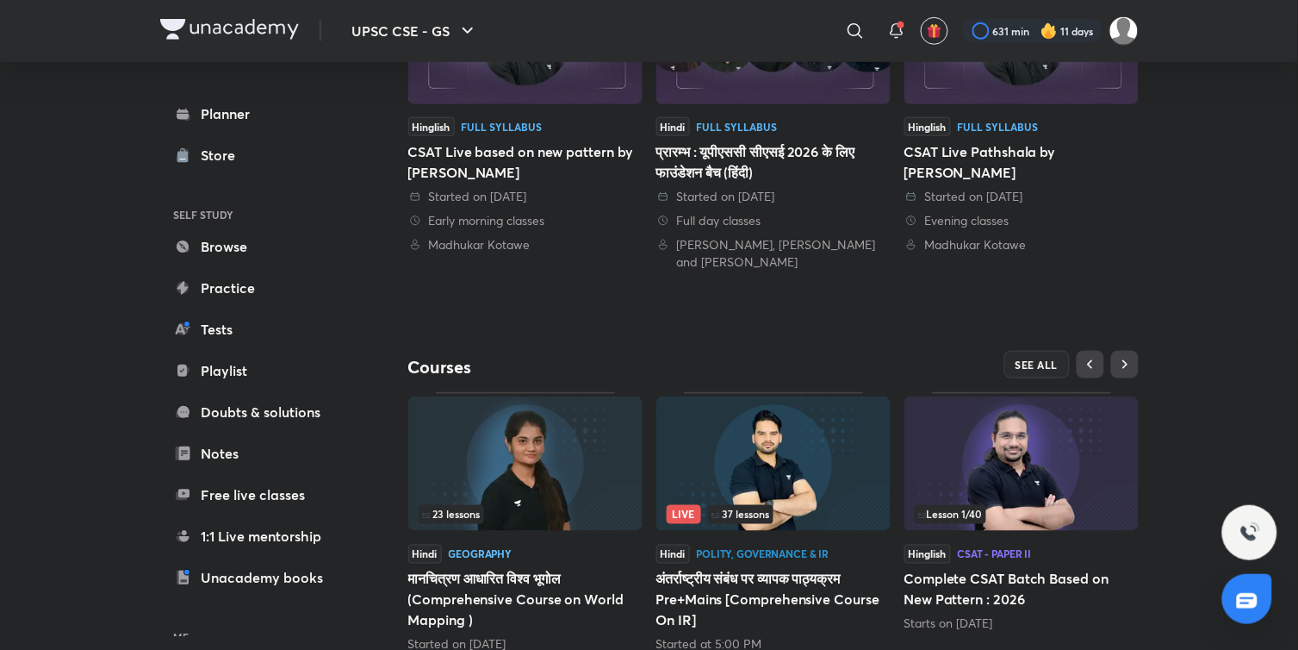
scroll to position [330, 0]
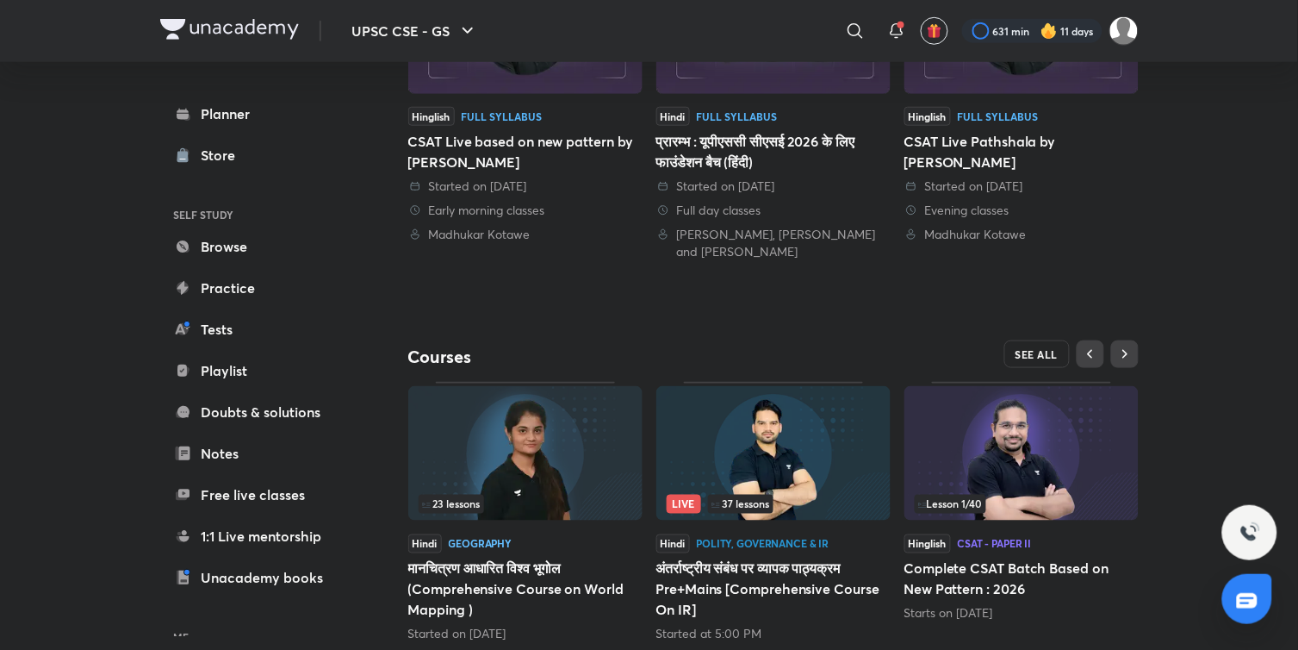
click at [1063, 348] on button "SEE ALL" at bounding box center [1036, 354] width 65 height 28
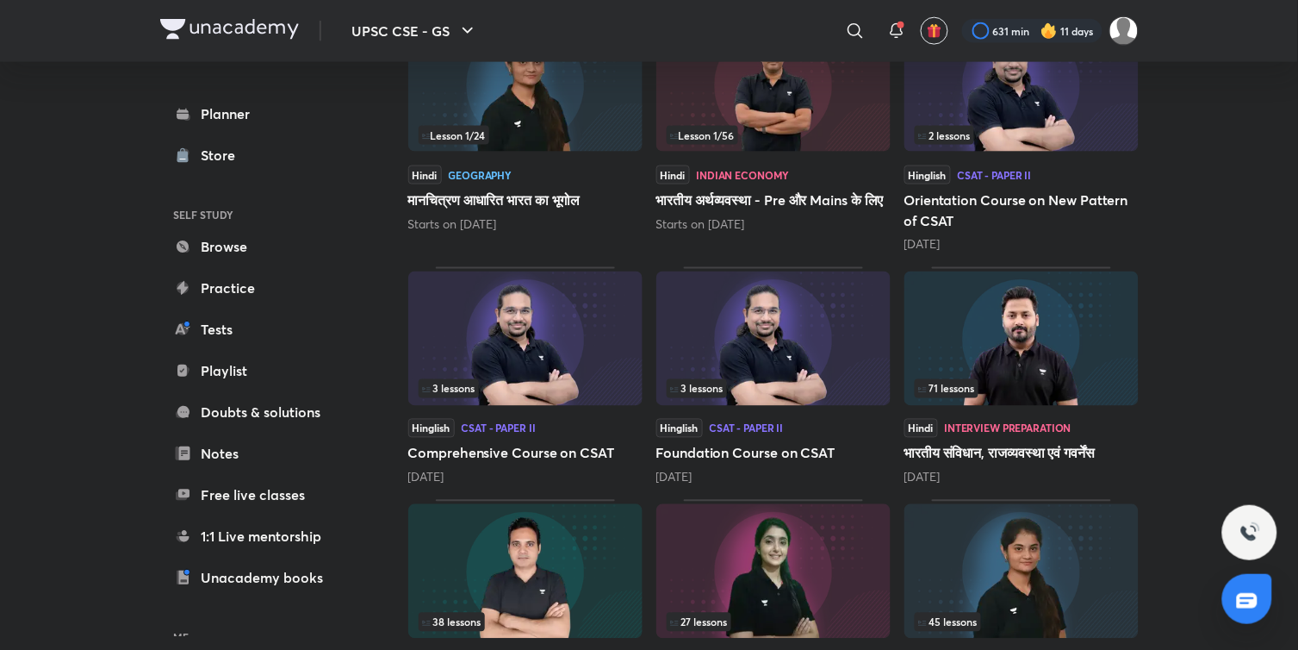
scroll to position [603, 0]
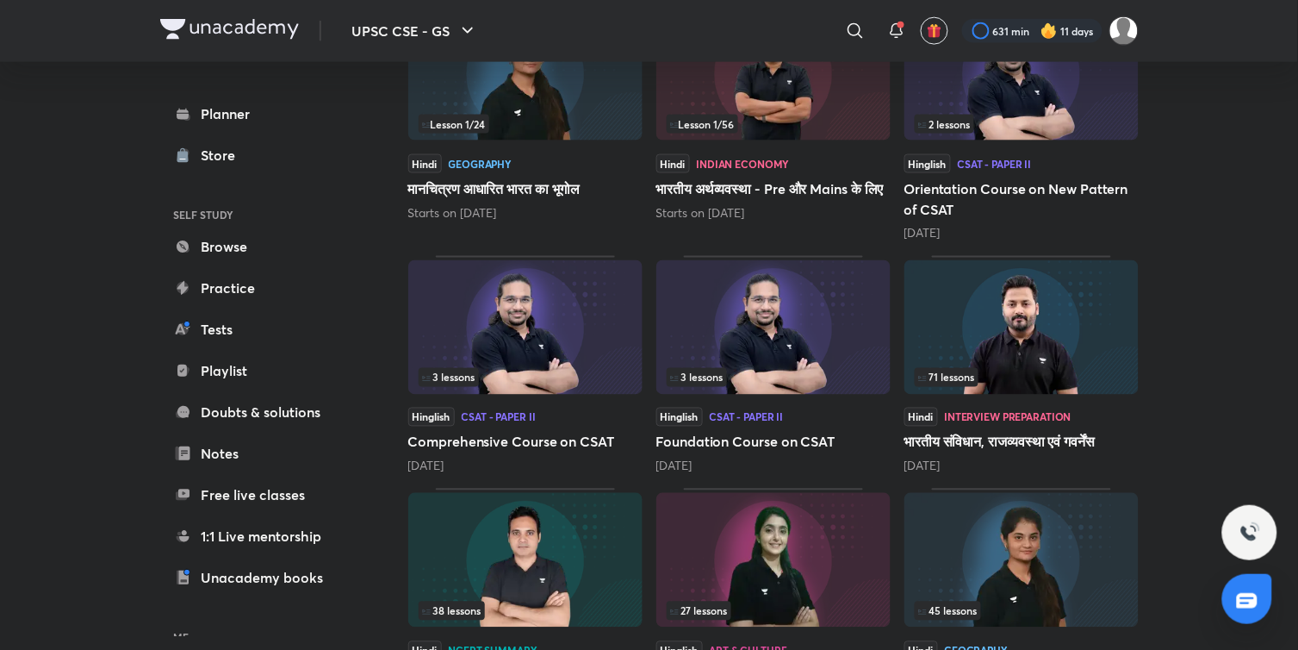
click at [1080, 349] on img at bounding box center [1022, 327] width 234 height 134
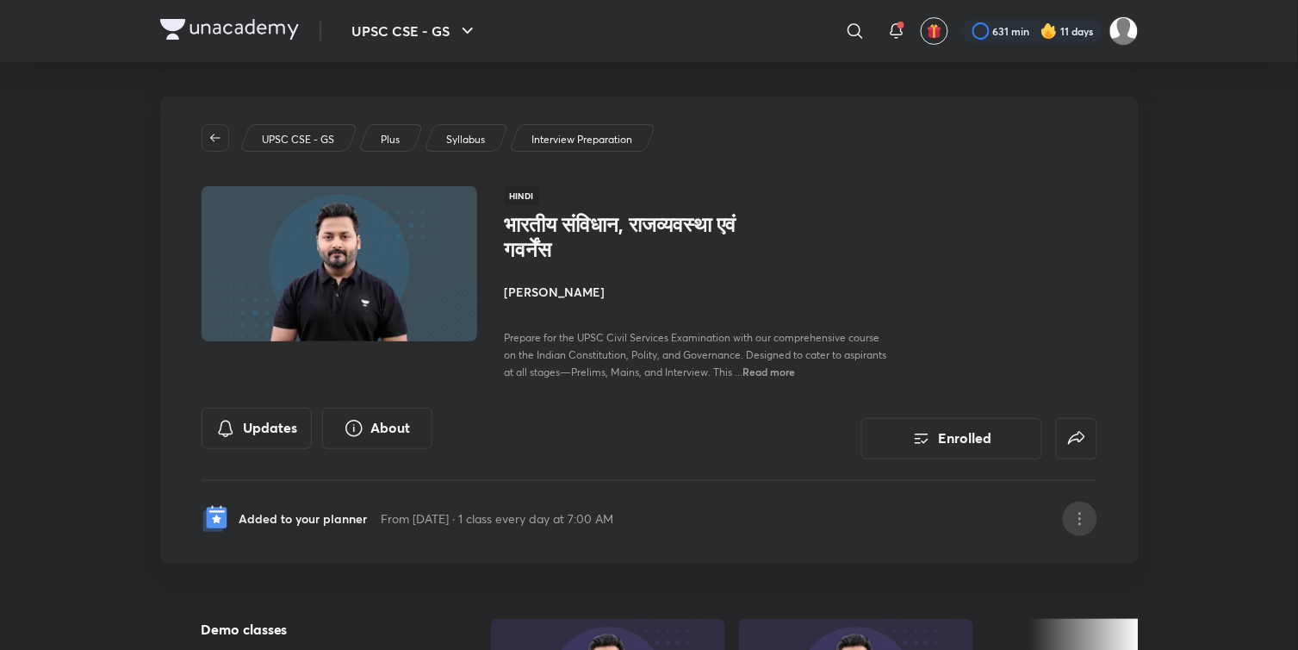
click at [1083, 512] on icon at bounding box center [1080, 518] width 21 height 21
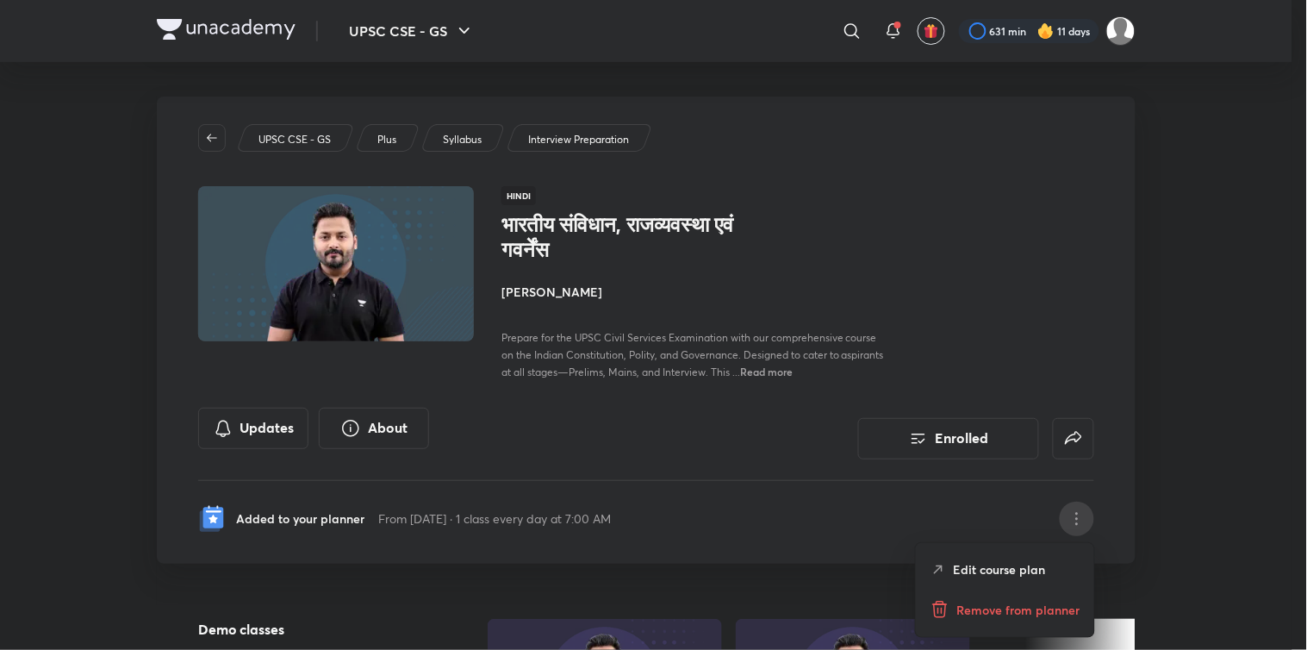
click at [1012, 566] on p "Edit course plan" at bounding box center [1000, 569] width 92 height 18
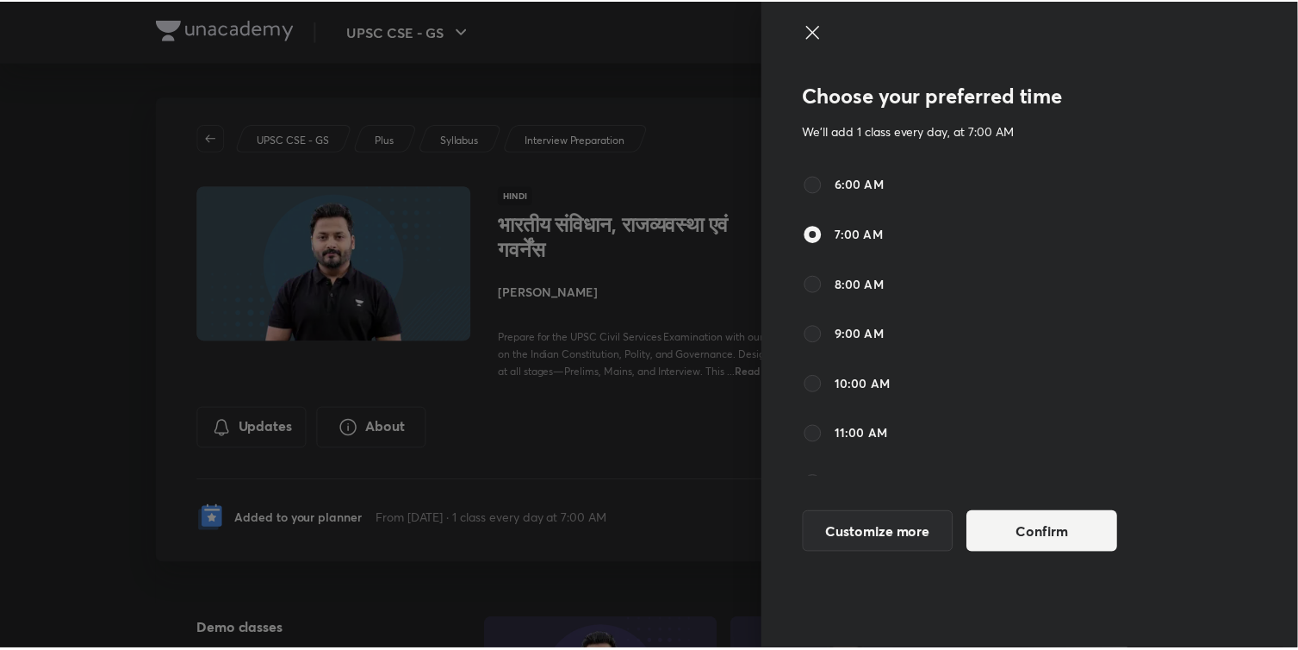
scroll to position [896, 0]
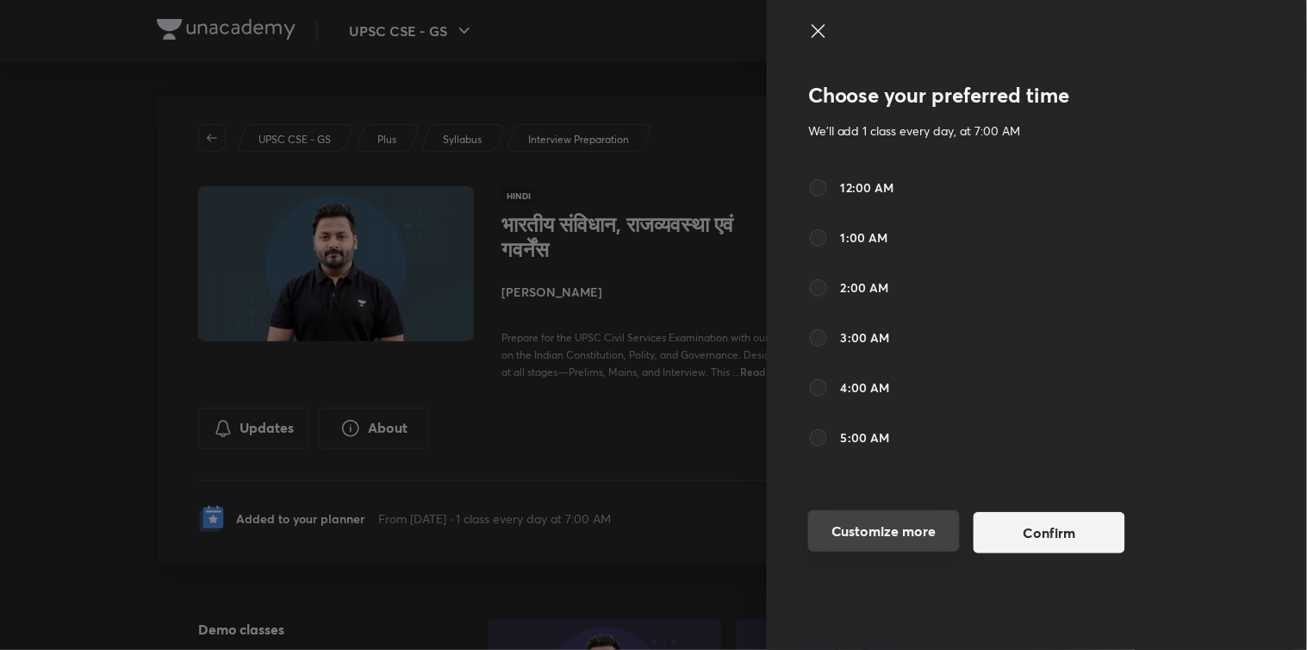
click at [882, 532] on button "Customize more" at bounding box center [884, 530] width 152 height 41
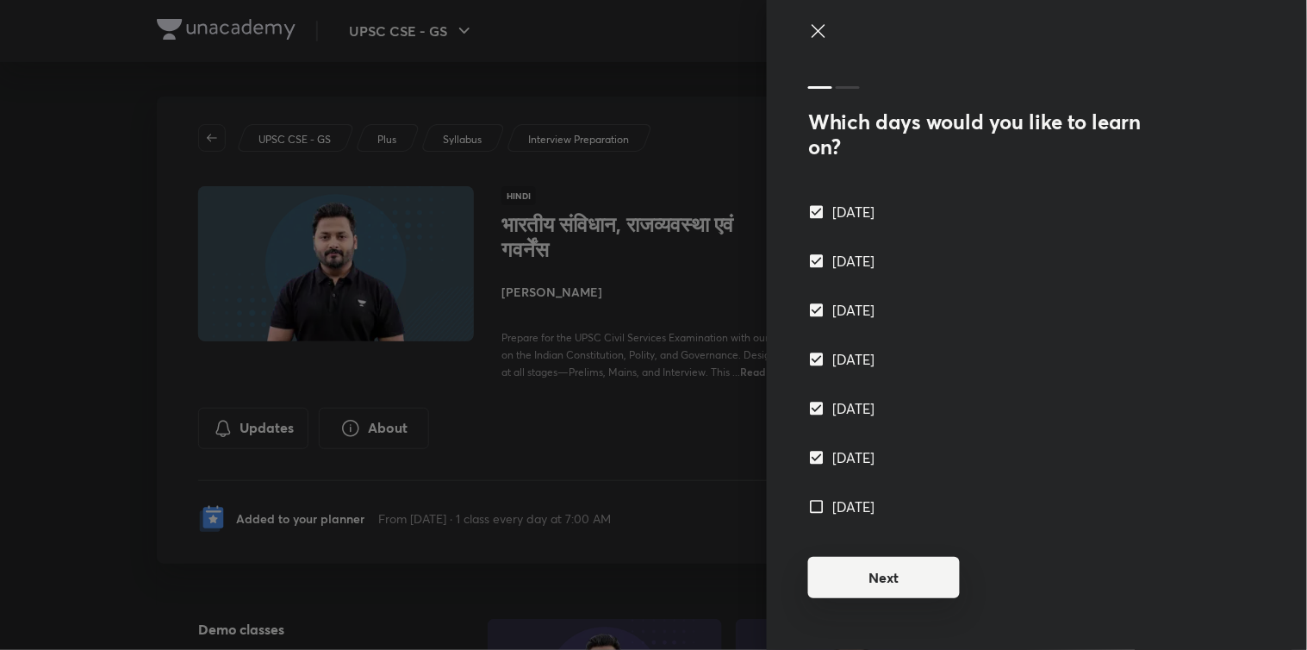
click at [857, 578] on button "Next" at bounding box center [884, 577] width 152 height 41
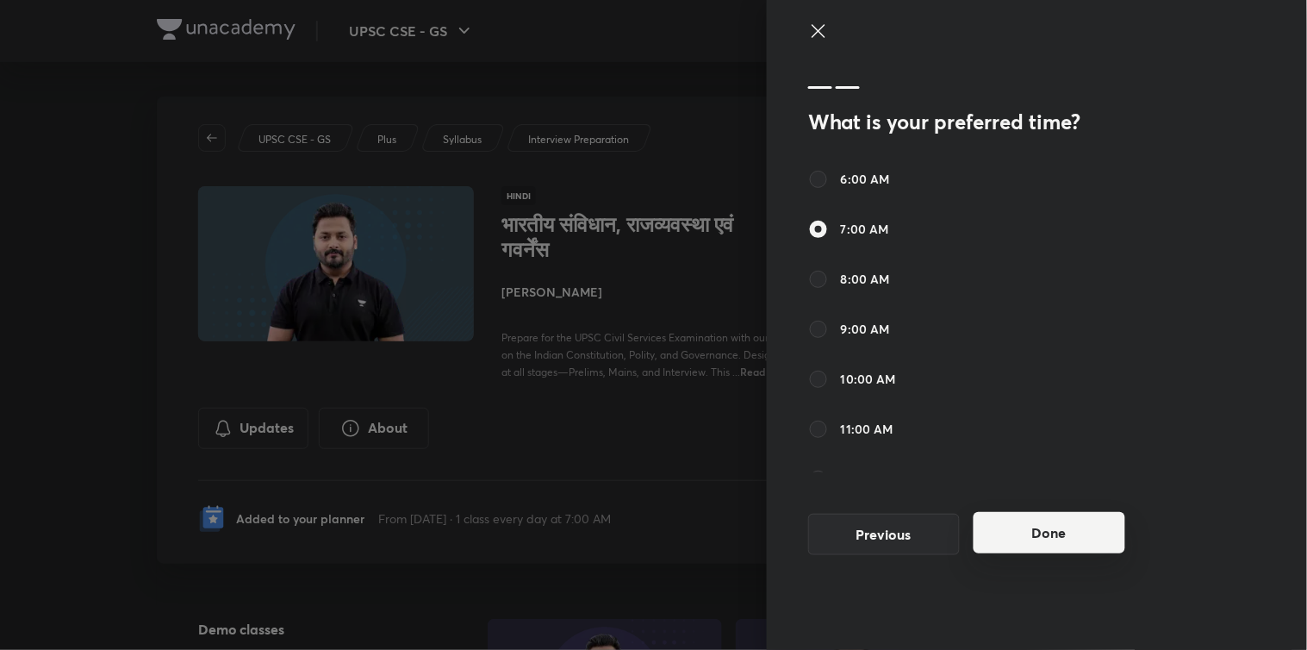
click at [1023, 523] on button "Done" at bounding box center [1049, 532] width 152 height 41
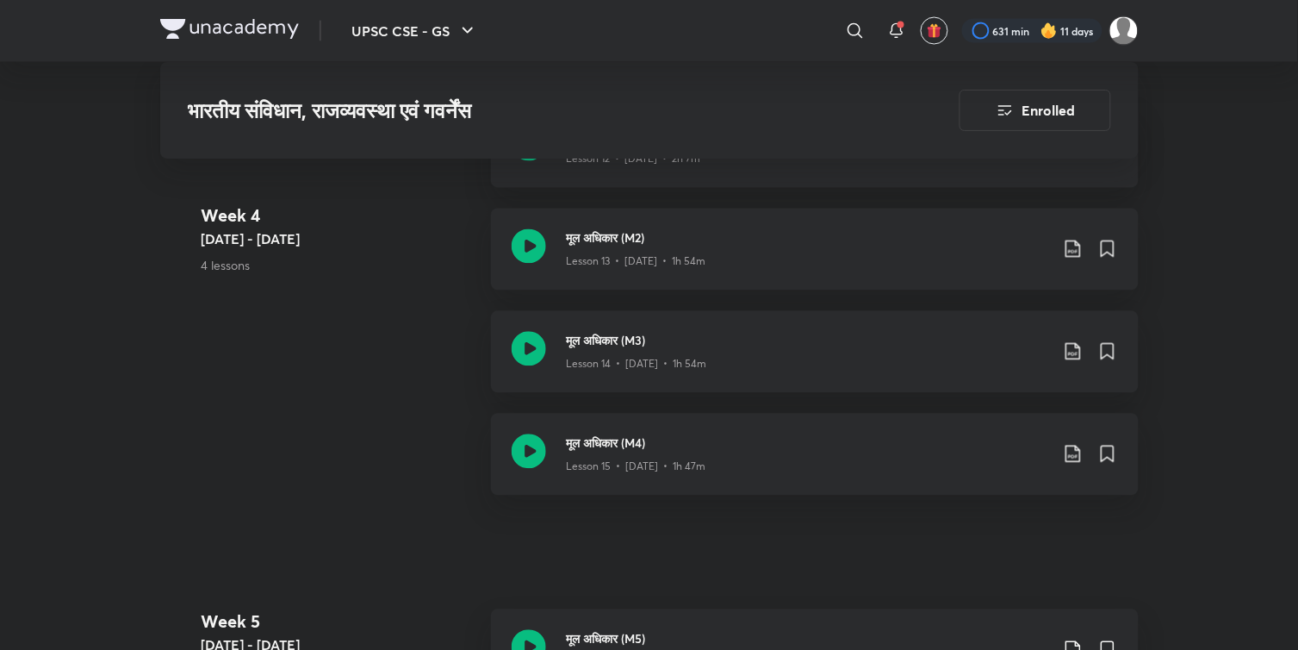
scroll to position [2494, 0]
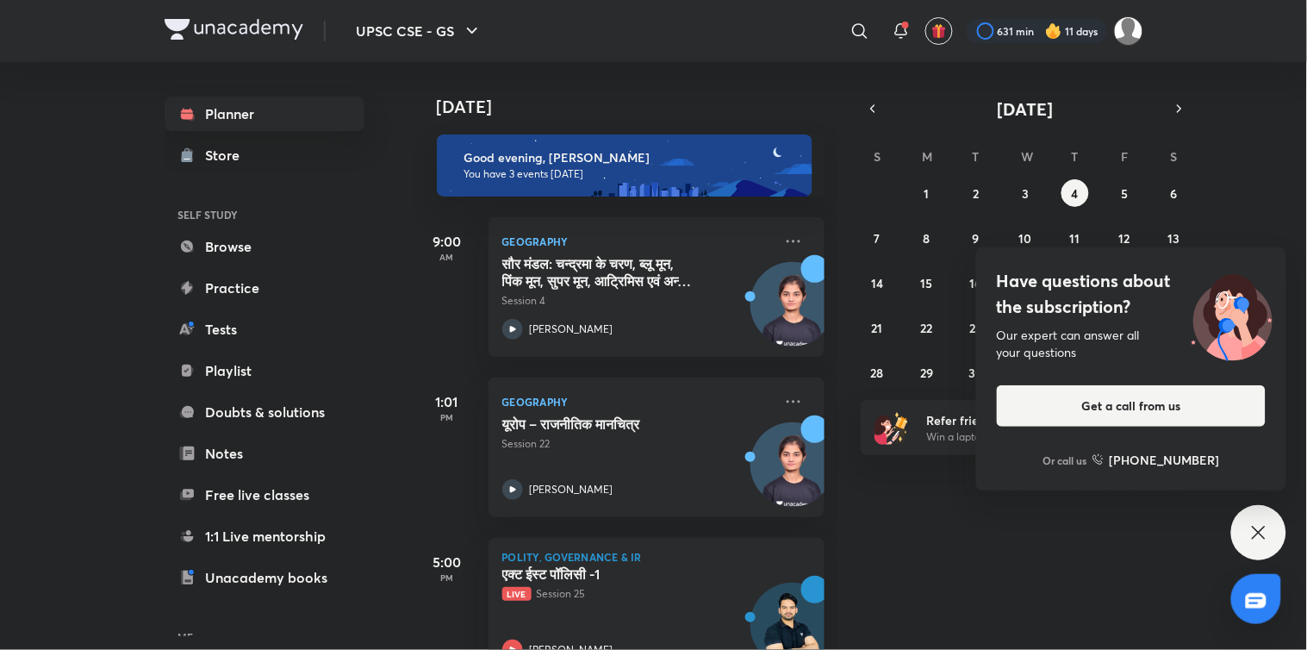
click at [1253, 522] on icon at bounding box center [1258, 532] width 21 height 21
